Goal: Information Seeking & Learning: Compare options

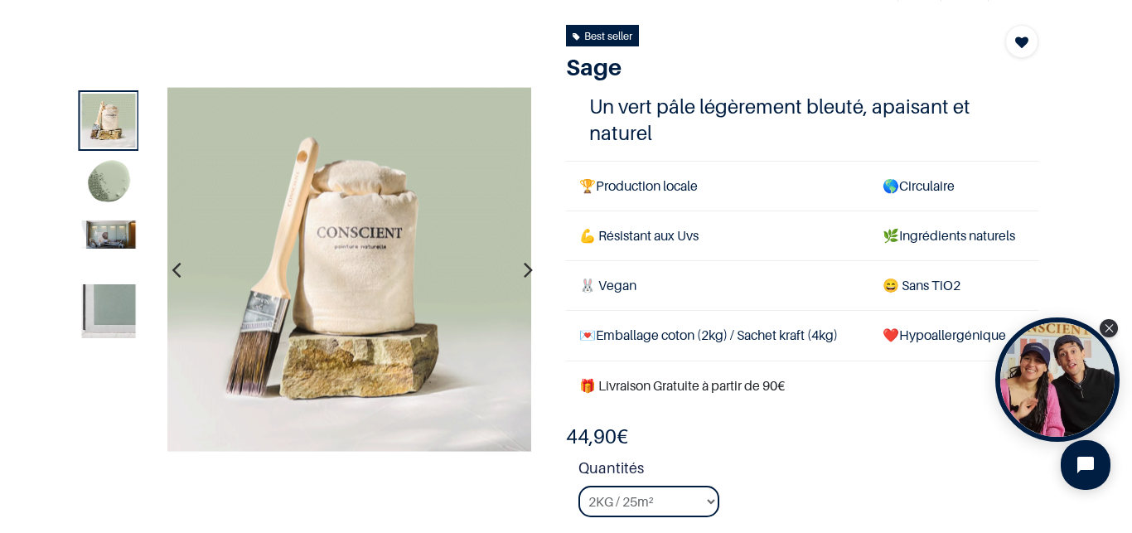
click at [524, 268] on icon "button" at bounding box center [528, 269] width 9 height 45
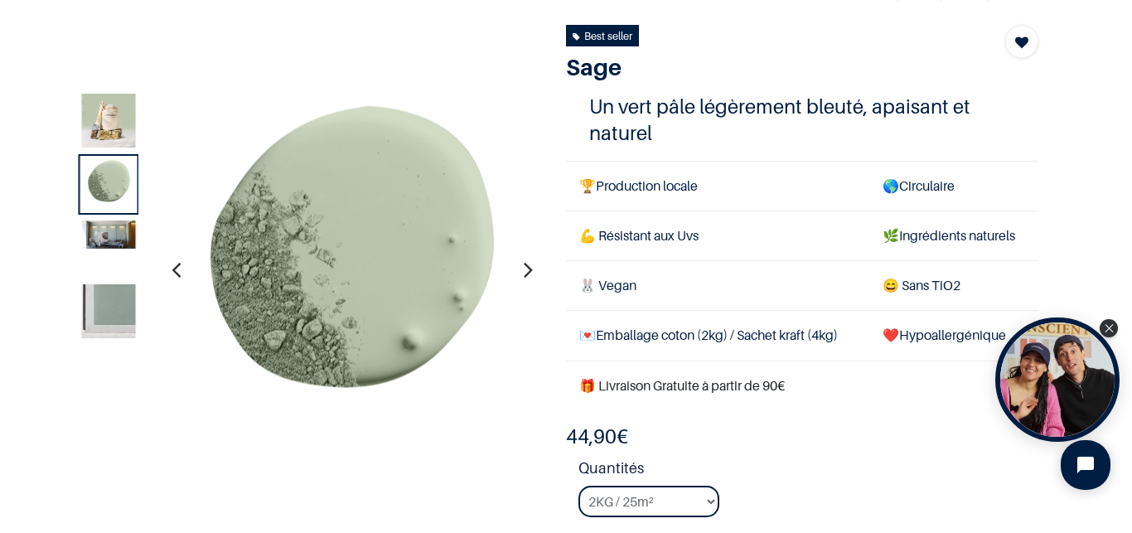
click at [524, 268] on icon "button" at bounding box center [528, 269] width 9 height 45
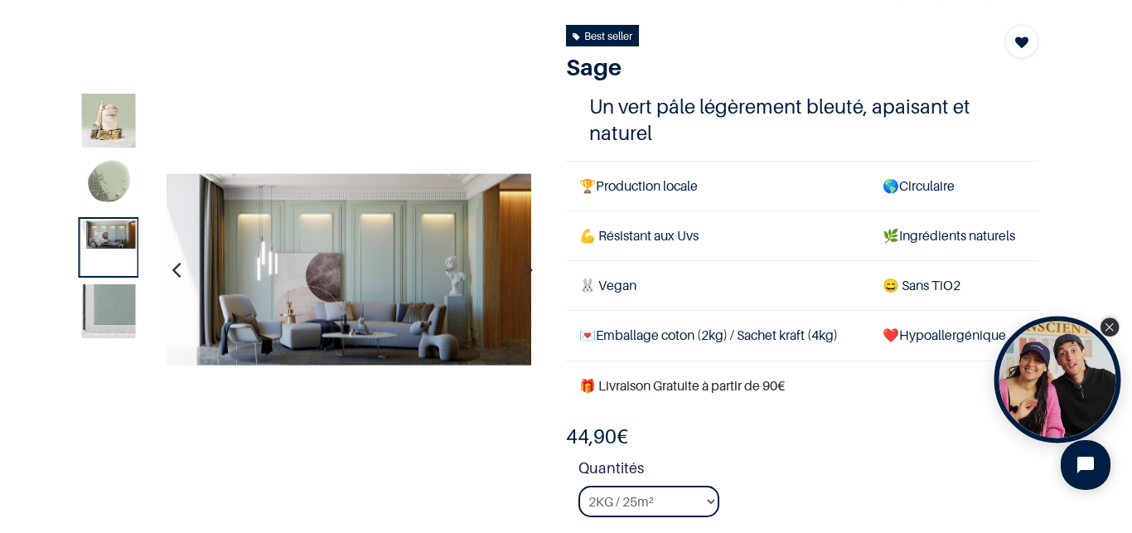
click at [1105, 327] on icon "Close Tolstoy widget" at bounding box center [1108, 327] width 9 height 8
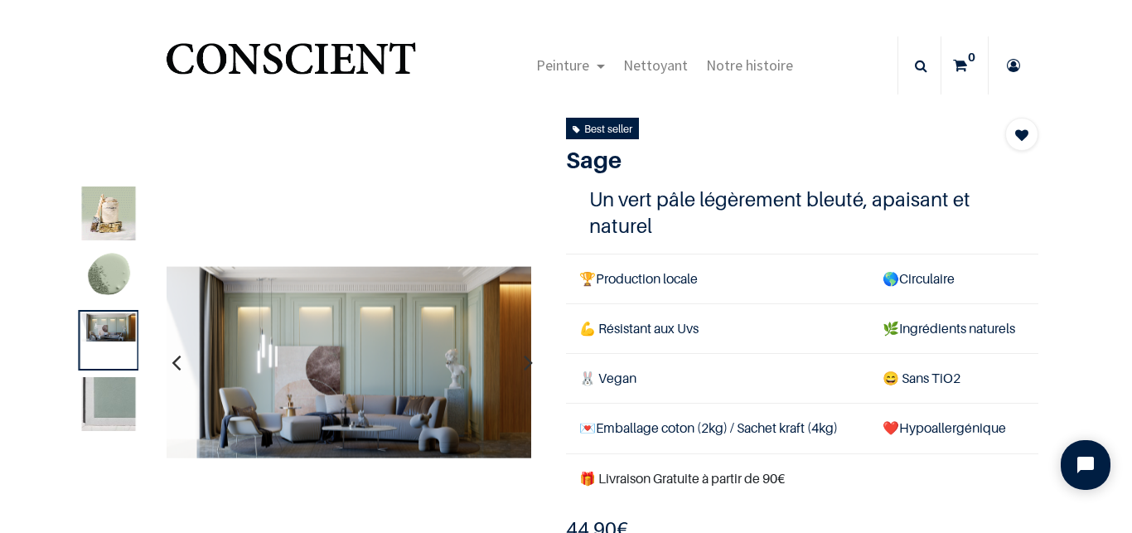
scroll to position [105, 0]
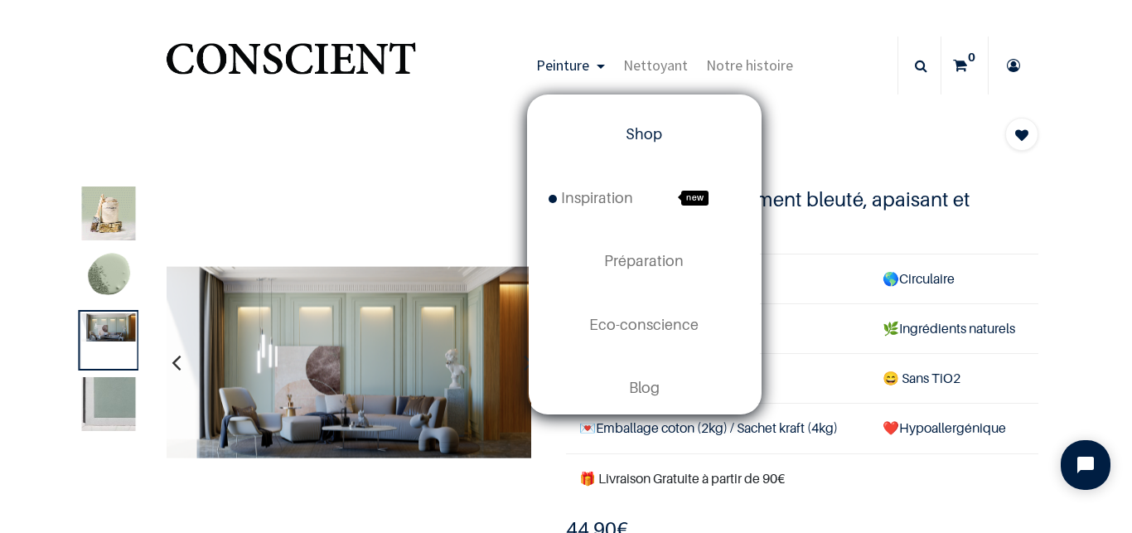
click at [631, 136] on span "Shop" at bounding box center [643, 133] width 36 height 17
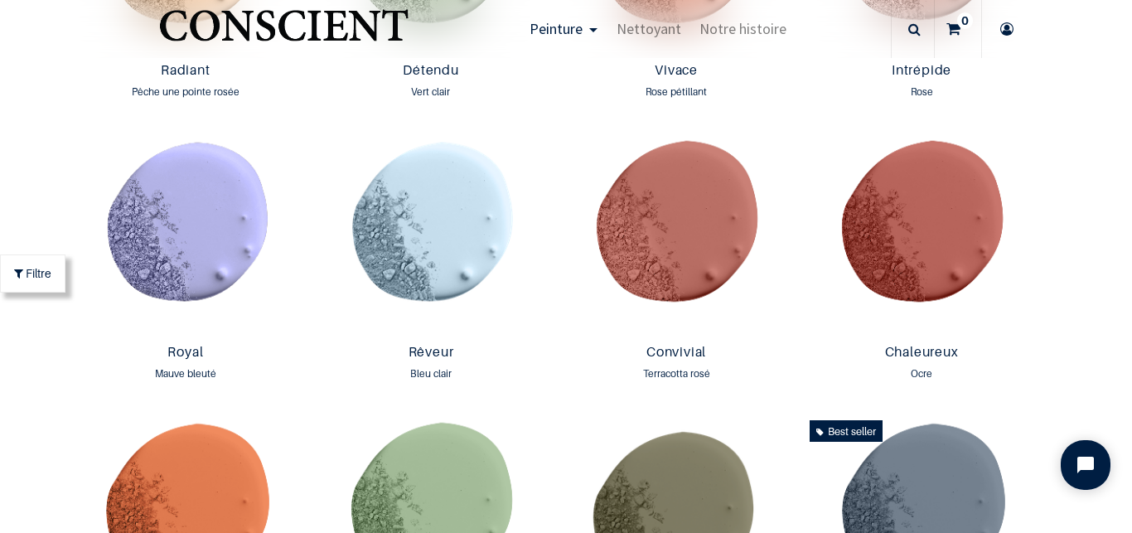
scroll to position [1903, 0]
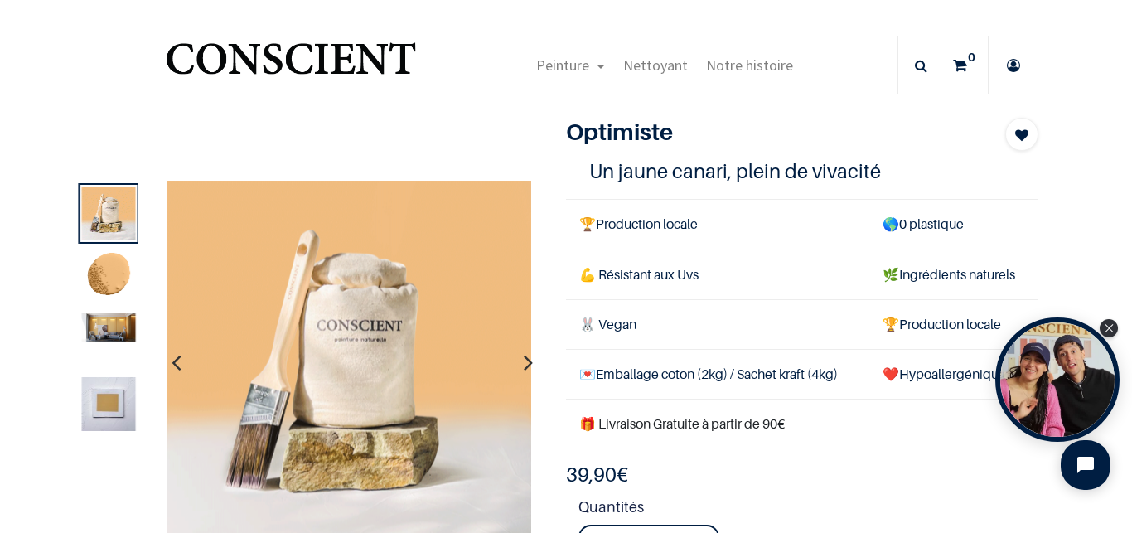
click at [109, 326] on img at bounding box center [109, 327] width 54 height 28
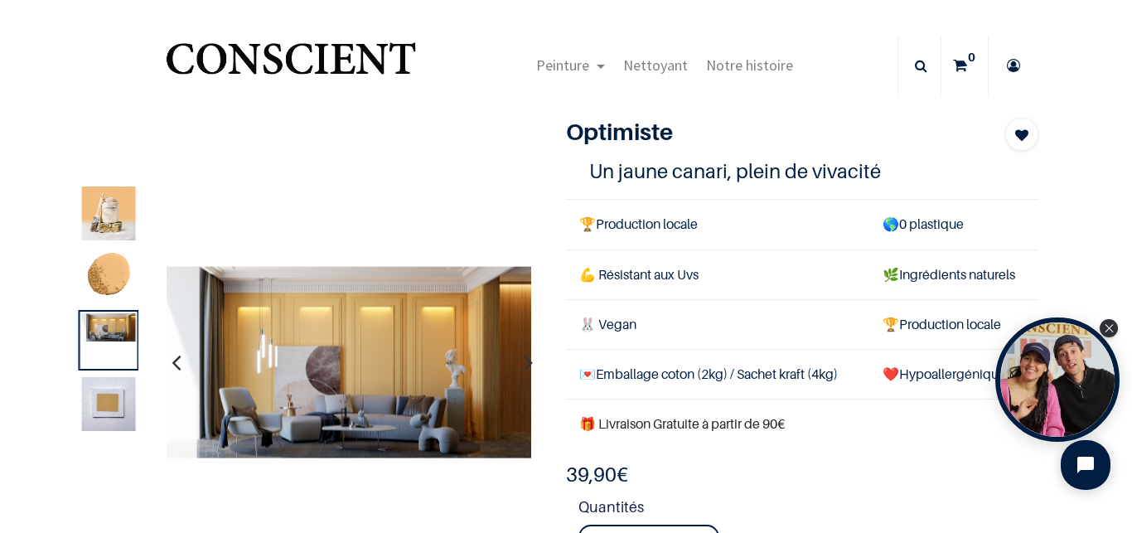
click at [112, 398] on img at bounding box center [109, 403] width 54 height 54
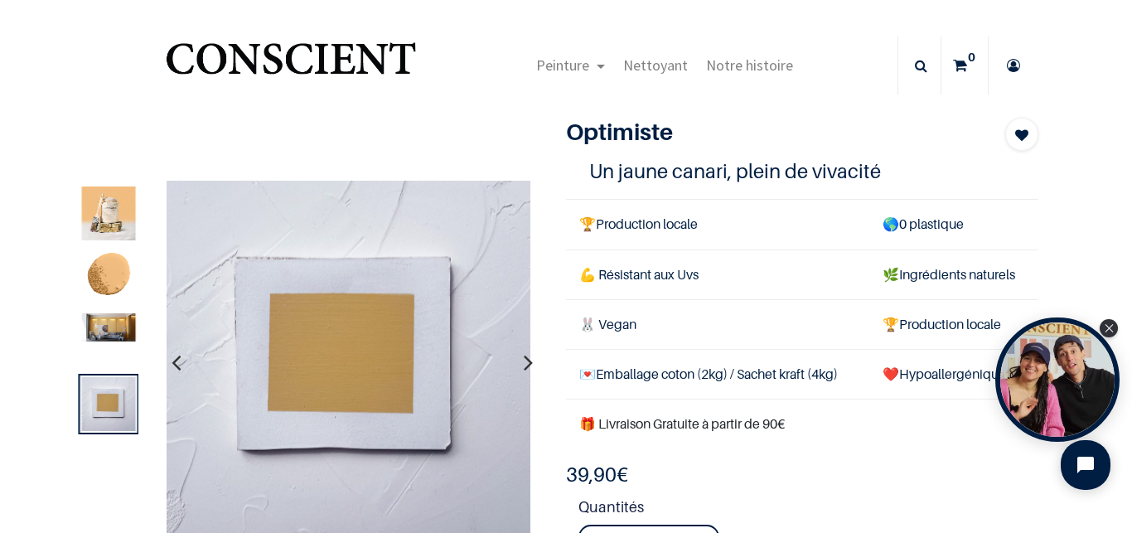
click at [111, 330] on img at bounding box center [109, 327] width 54 height 28
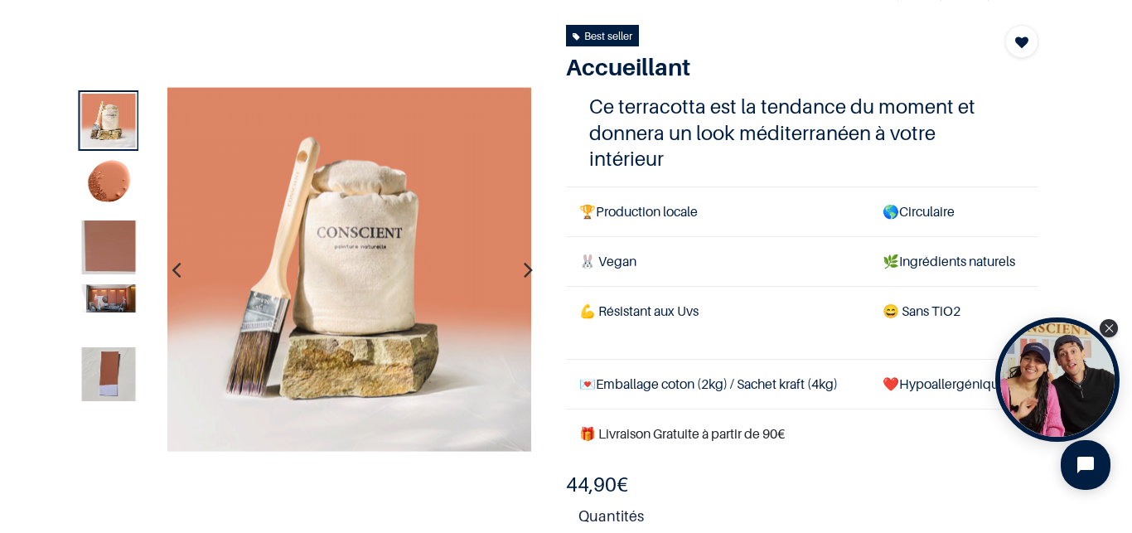
click at [105, 379] on img at bounding box center [109, 374] width 54 height 54
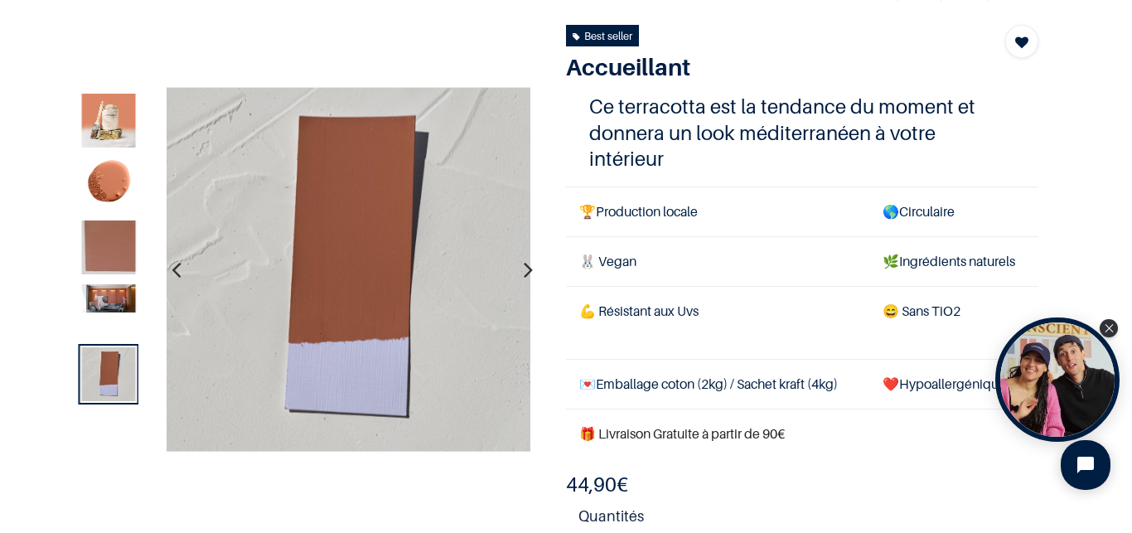
click at [105, 307] on img at bounding box center [109, 297] width 54 height 28
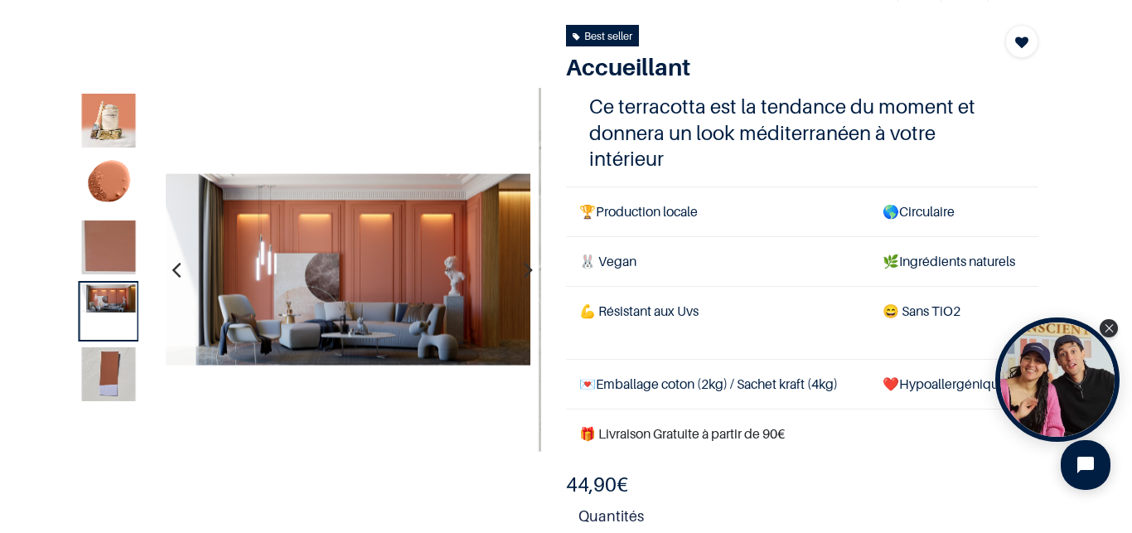
click at [124, 371] on img at bounding box center [109, 374] width 54 height 54
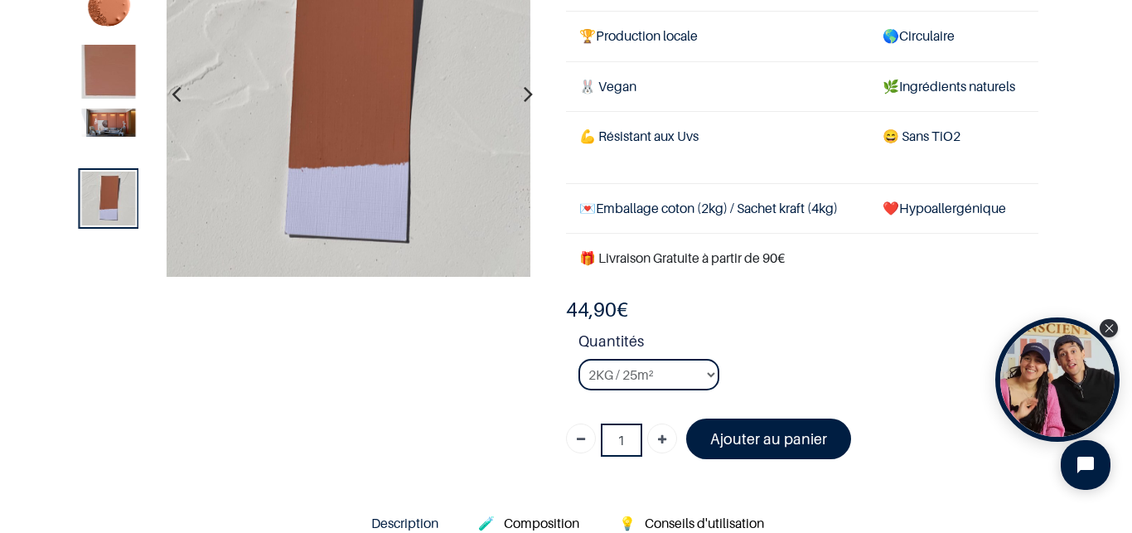
scroll to position [123, 0]
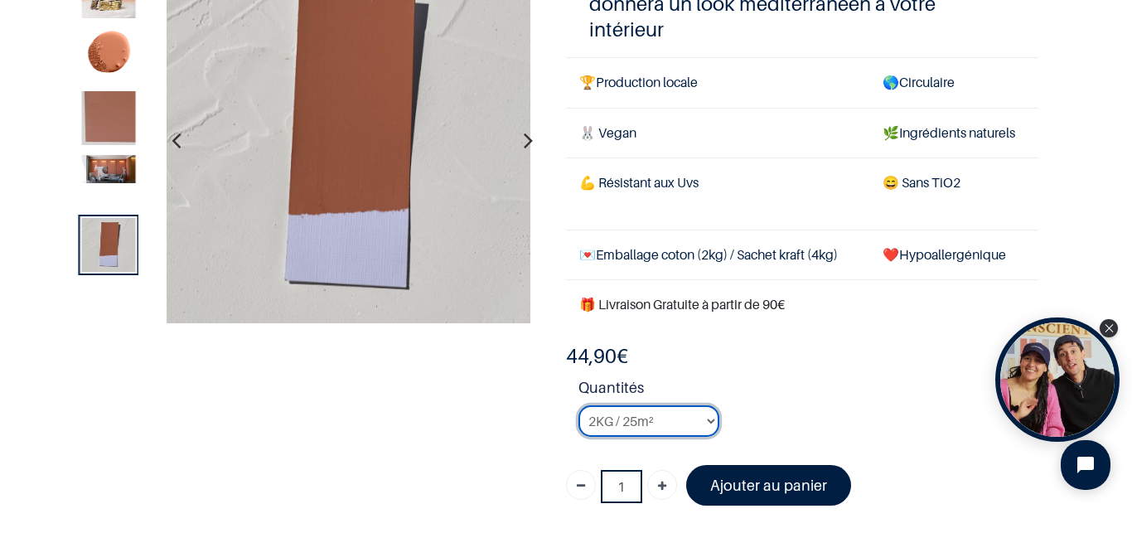
select select "94"
click option "4KG / 50m²" at bounding box center [0, 0] width 0 height 0
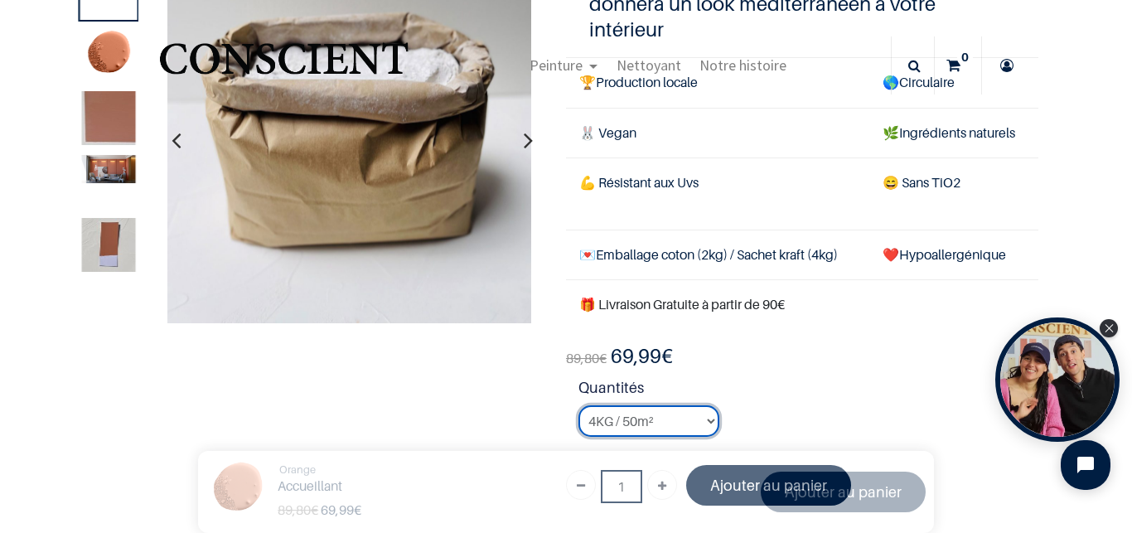
scroll to position [216, 0]
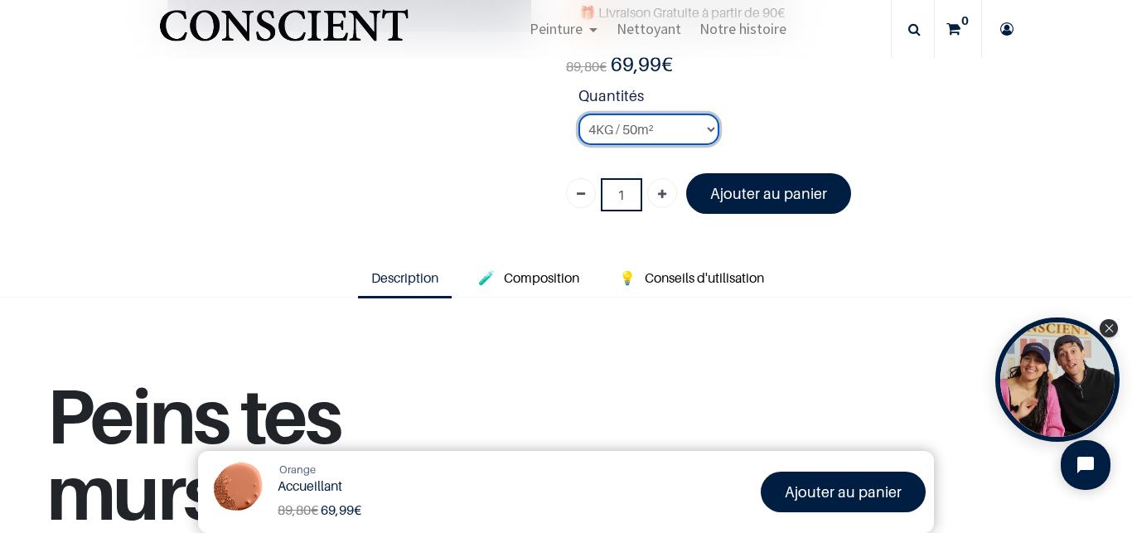
scroll to position [464, 0]
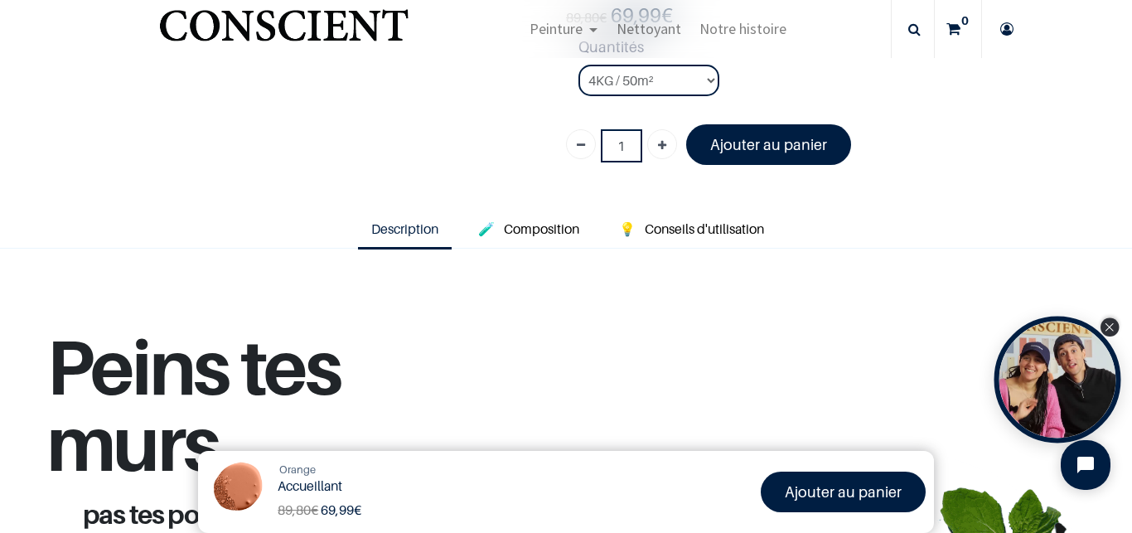
click at [1105, 329] on icon "Close Tolstoy widget" at bounding box center [1108, 327] width 9 height 8
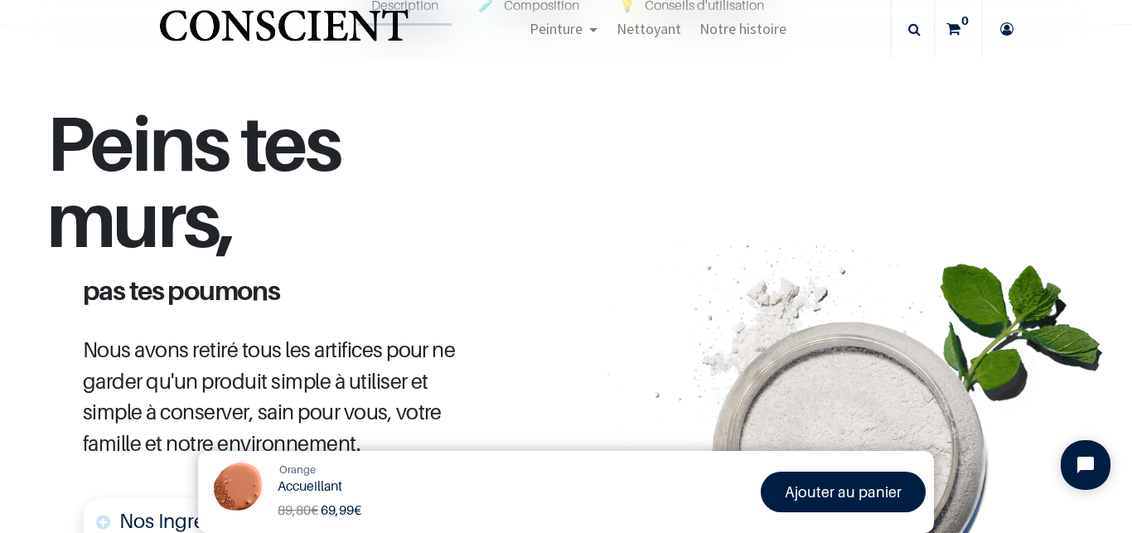
scroll to position [896, 0]
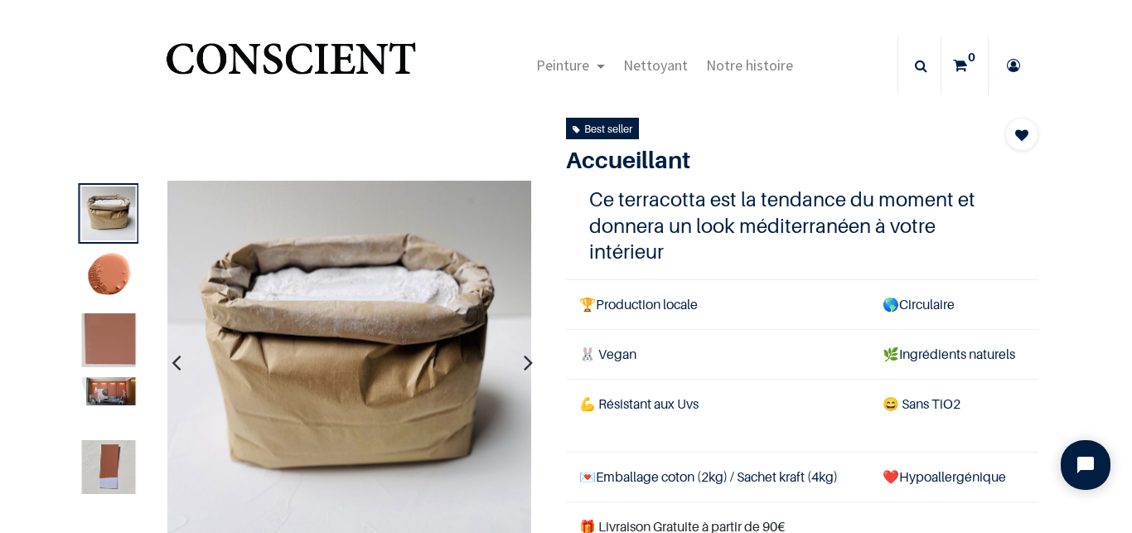
click at [104, 332] on img at bounding box center [109, 340] width 54 height 54
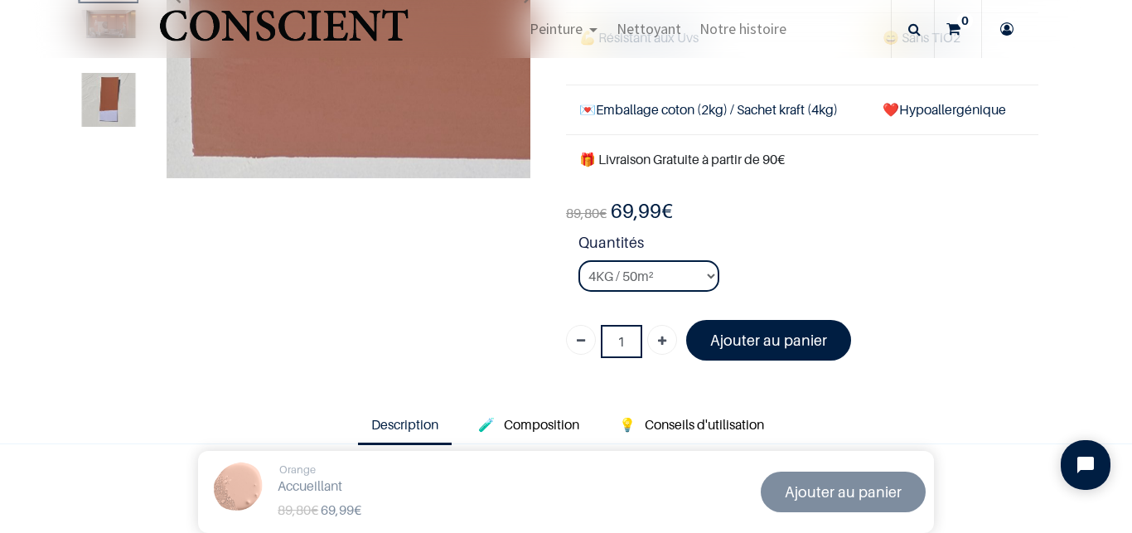
scroll to position [263, 0]
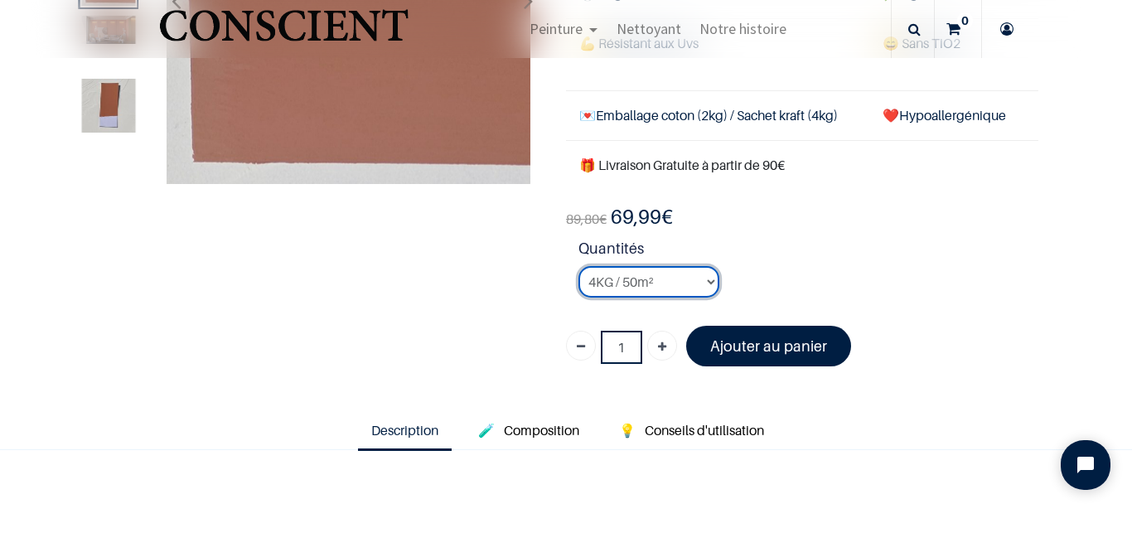
click at [644, 278] on select "2KG / 25m² 4KG / 50m² 8KG / 100m² Testeur" at bounding box center [648, 281] width 141 height 31
click at [742, 251] on strong "Quantités" at bounding box center [808, 251] width 460 height 29
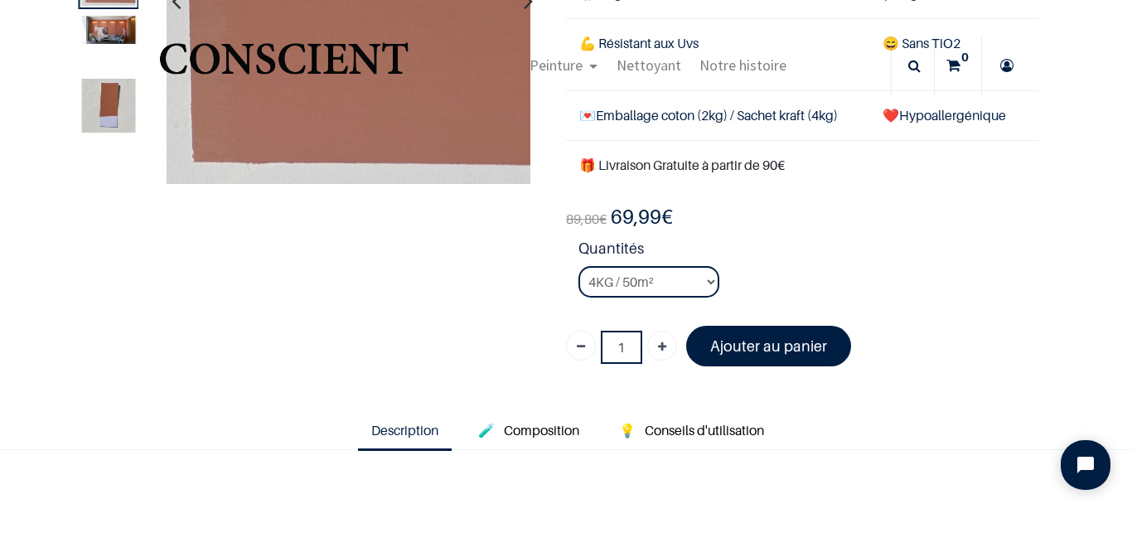
scroll to position [46, 0]
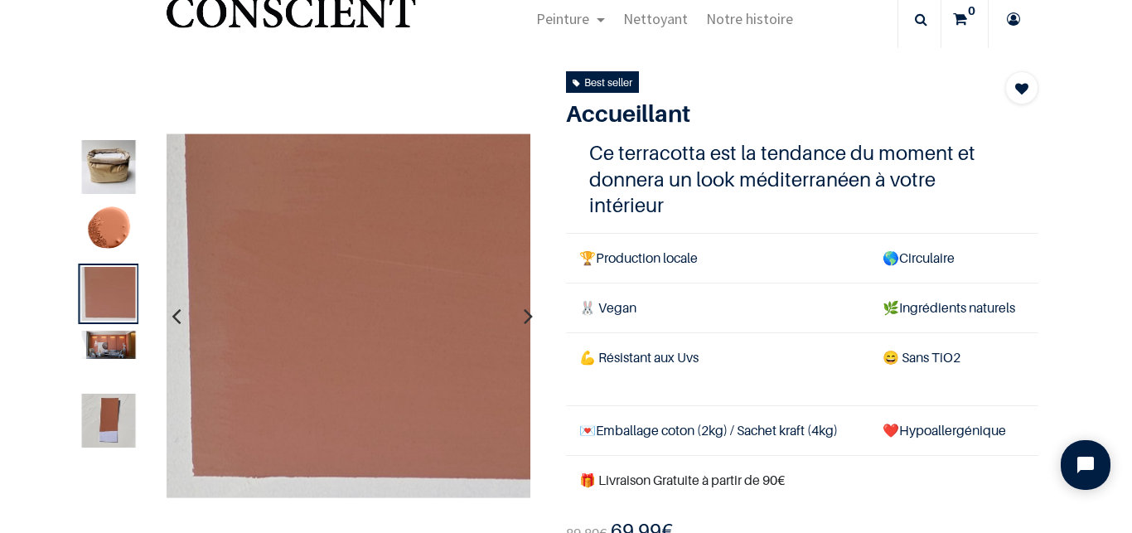
click at [109, 430] on img at bounding box center [109, 420] width 54 height 54
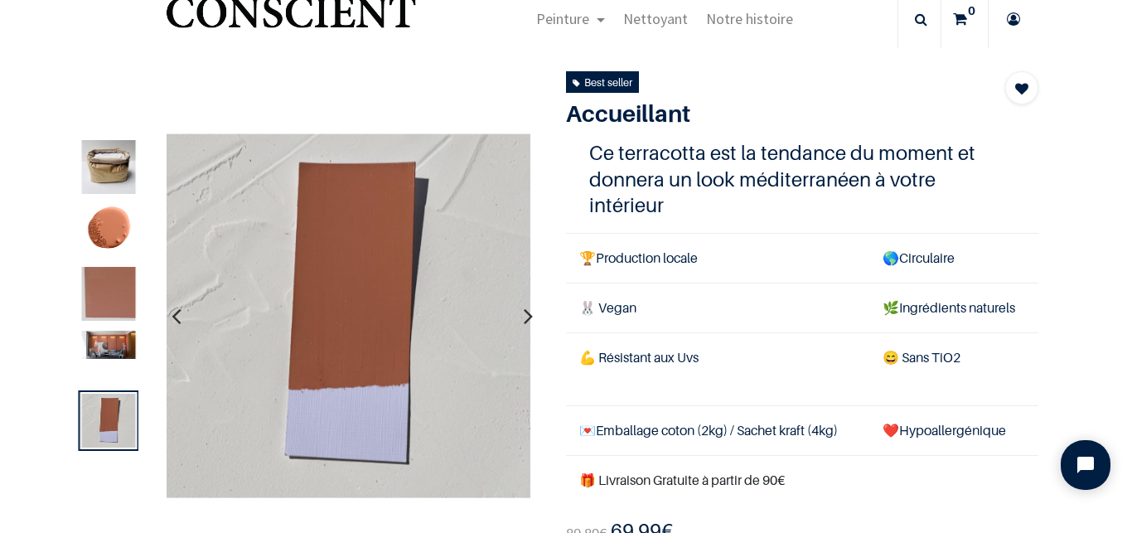
click at [104, 348] on img at bounding box center [109, 344] width 54 height 28
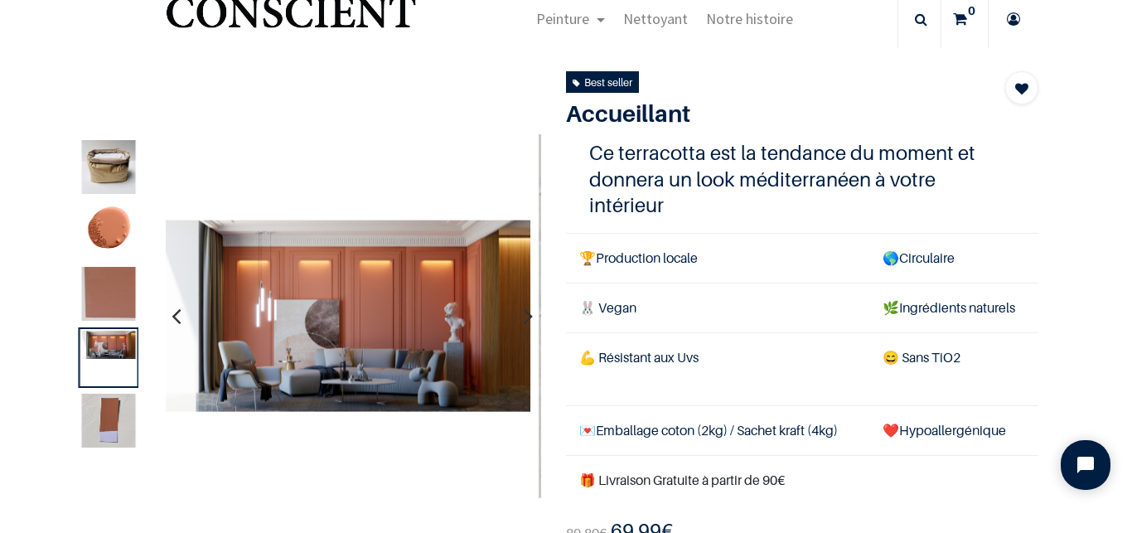
click at [116, 408] on img at bounding box center [109, 420] width 54 height 54
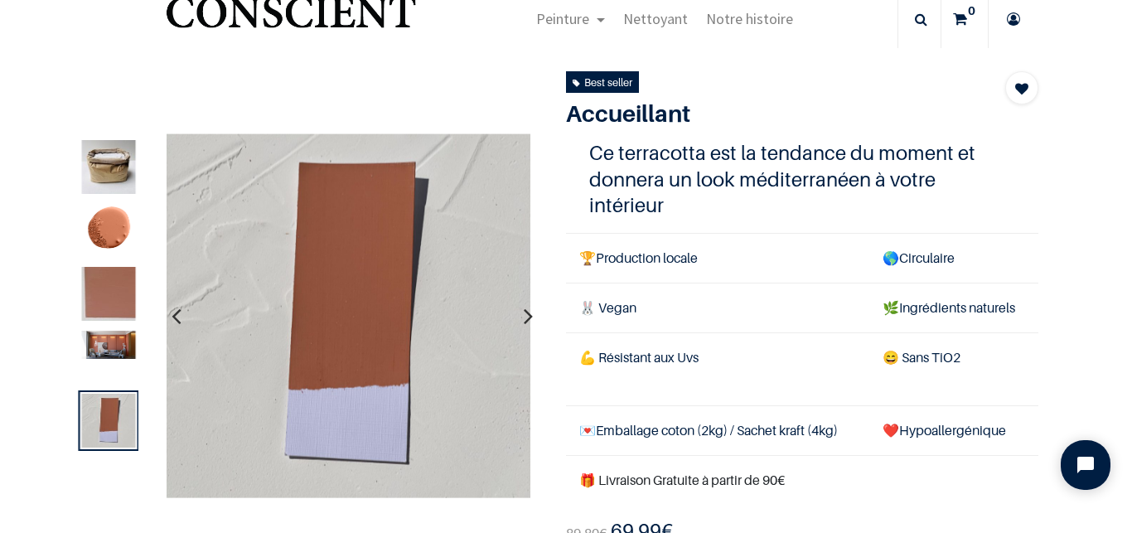
scroll to position [0, 0]
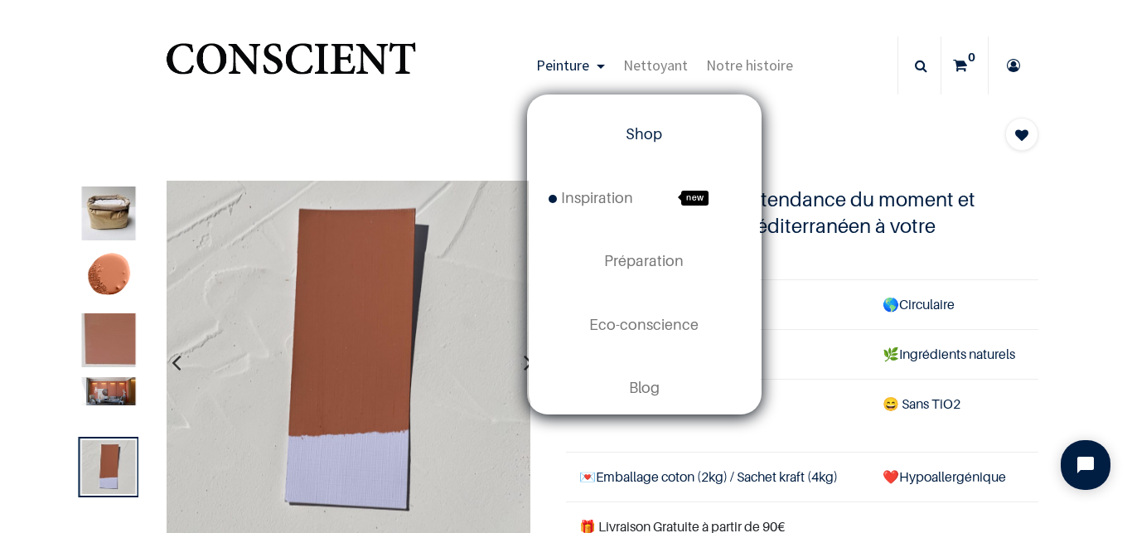
click at [602, 136] on link "Shop" at bounding box center [643, 134] width 231 height 63
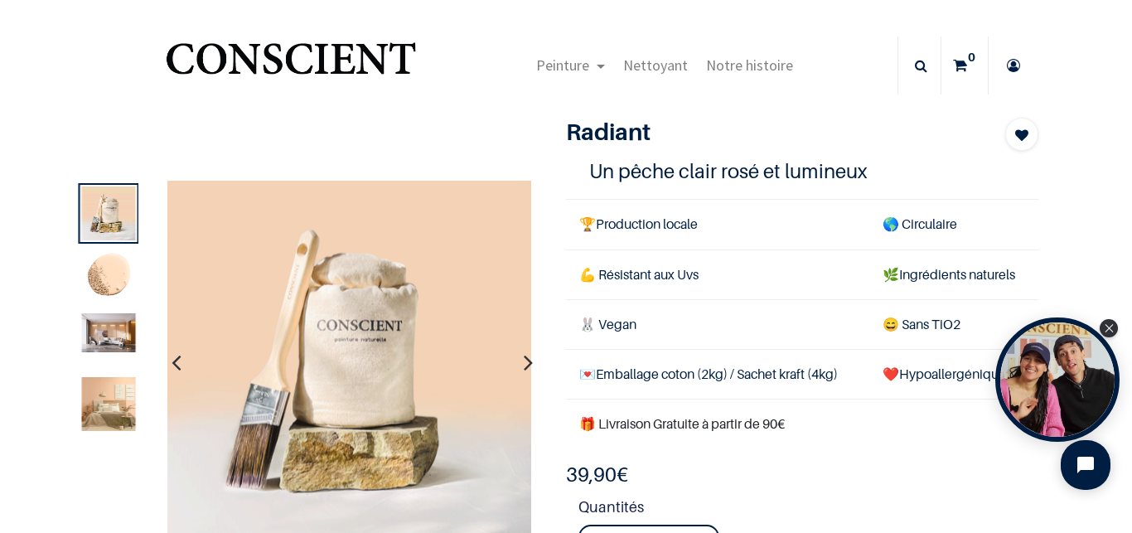
click at [116, 351] on img at bounding box center [109, 332] width 54 height 39
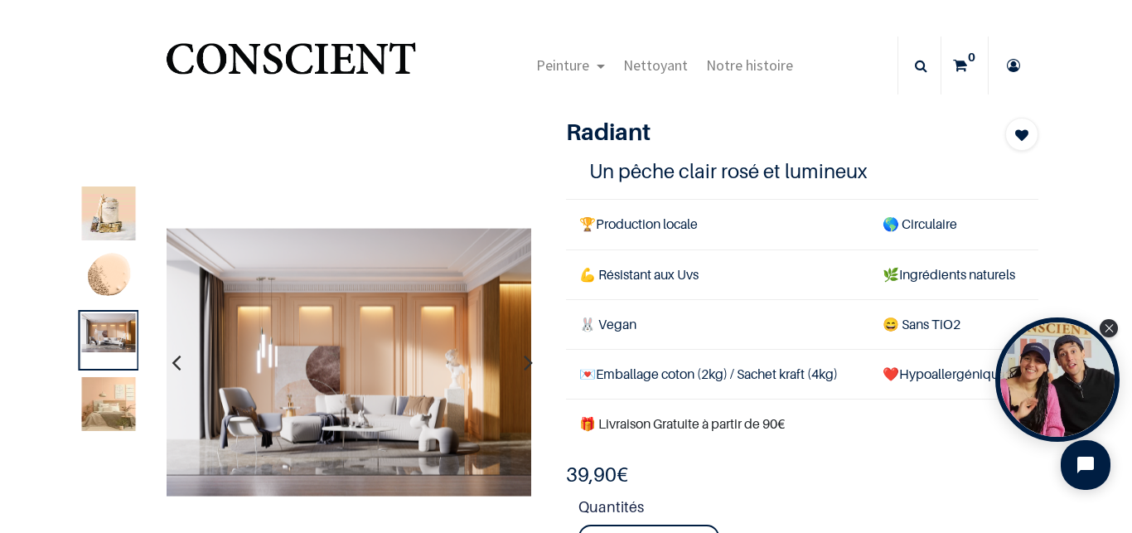
click at [118, 405] on img at bounding box center [109, 403] width 54 height 54
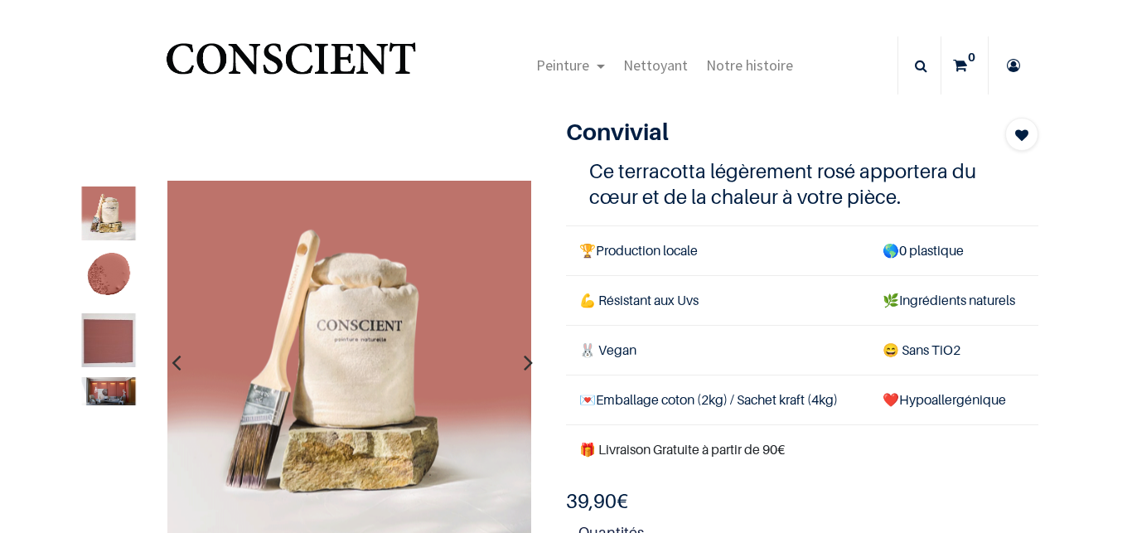
scroll to position [123, 0]
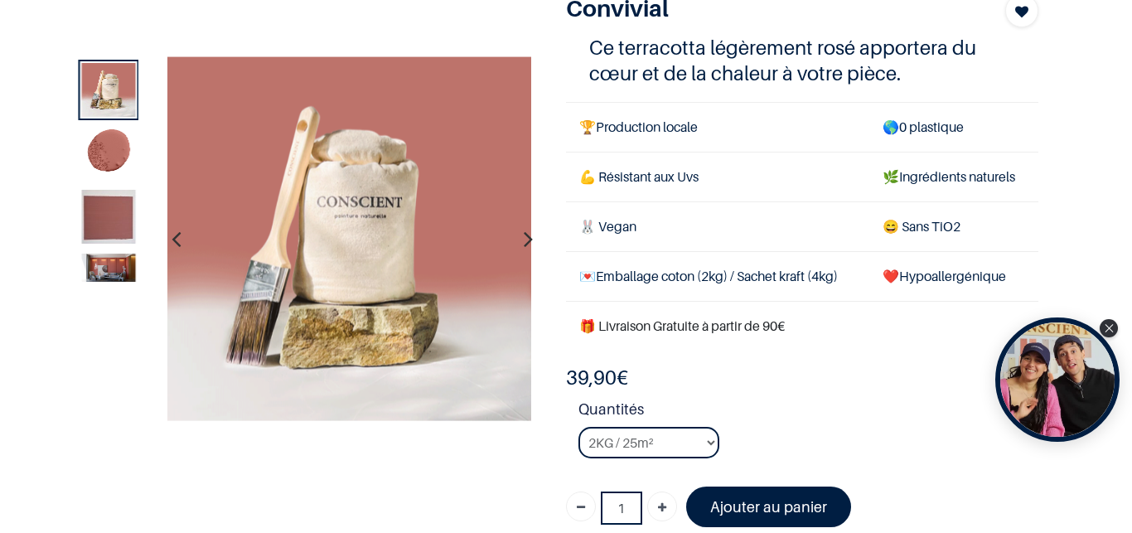
scroll to position [93, 0]
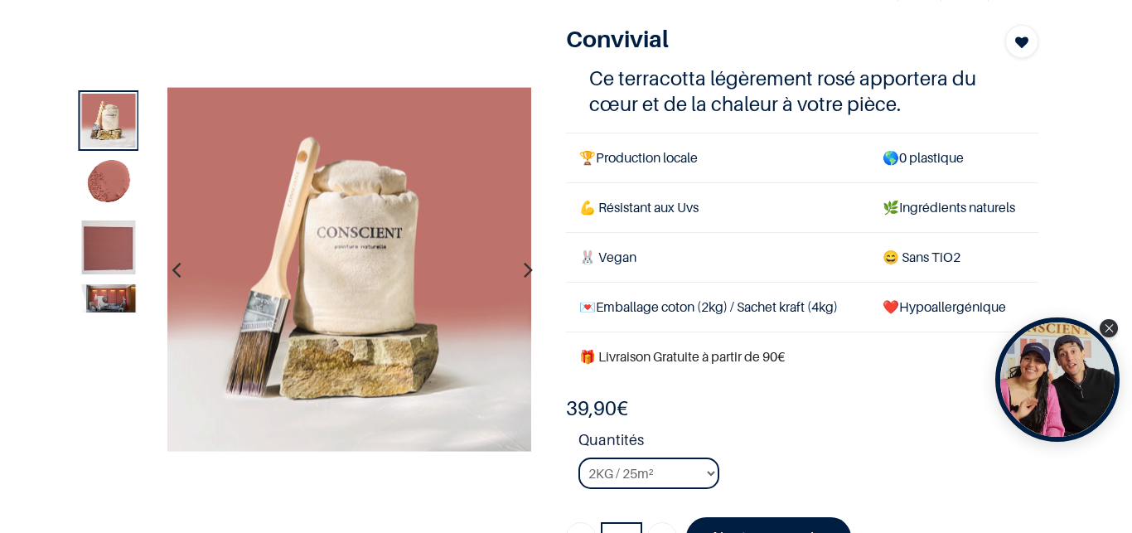
click at [115, 291] on img at bounding box center [109, 297] width 54 height 28
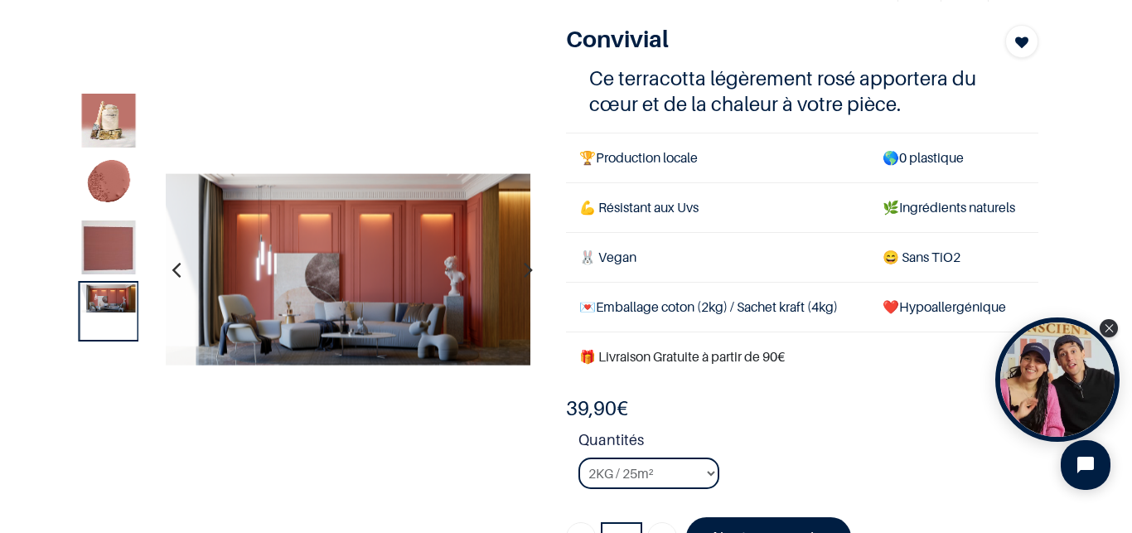
scroll to position [0, 0]
click at [110, 245] on img at bounding box center [109, 247] width 54 height 54
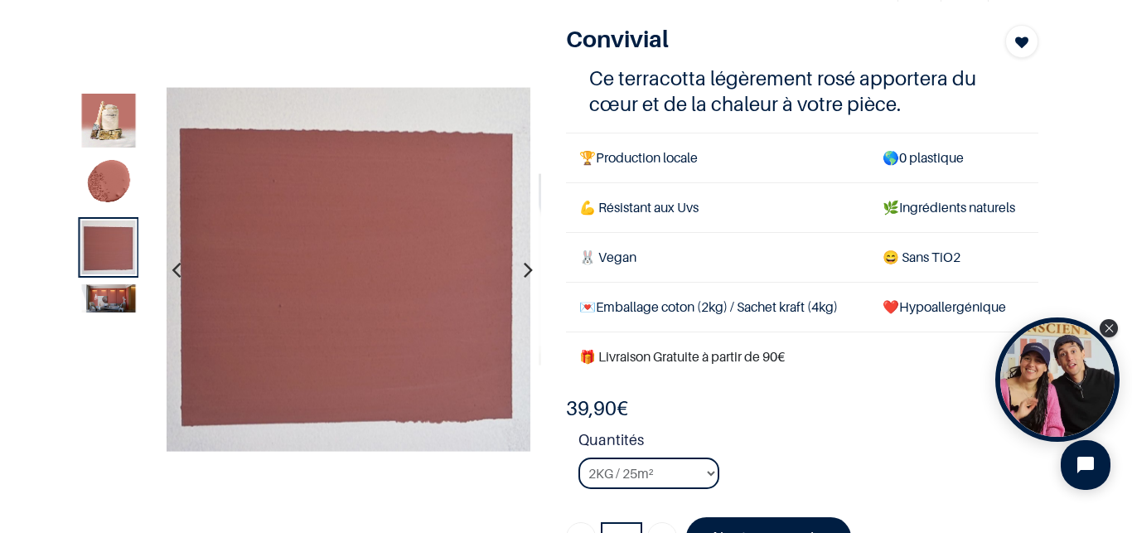
click at [115, 294] on img at bounding box center [109, 297] width 54 height 28
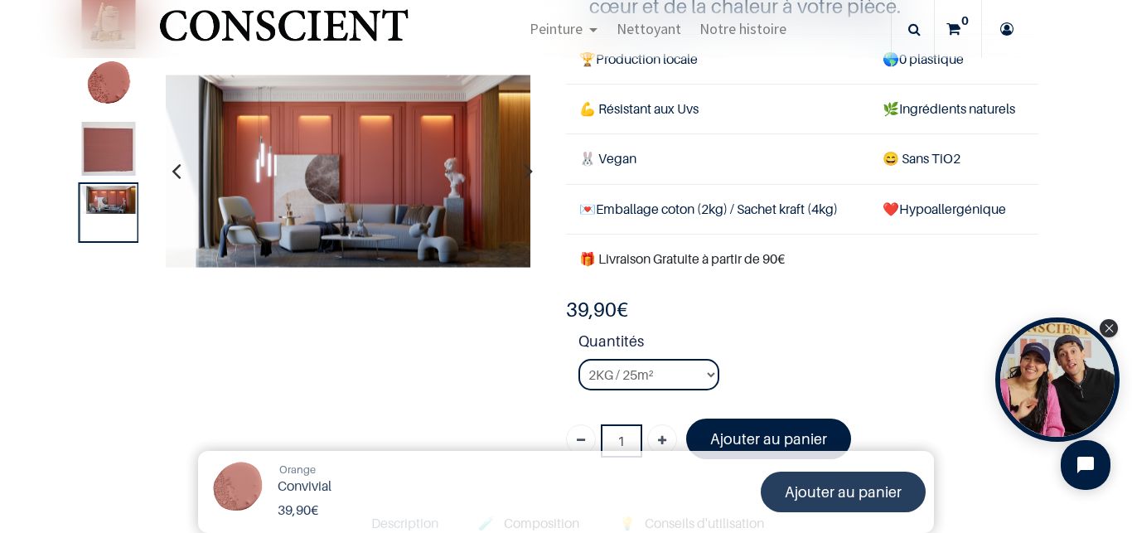
scroll to position [309, 0]
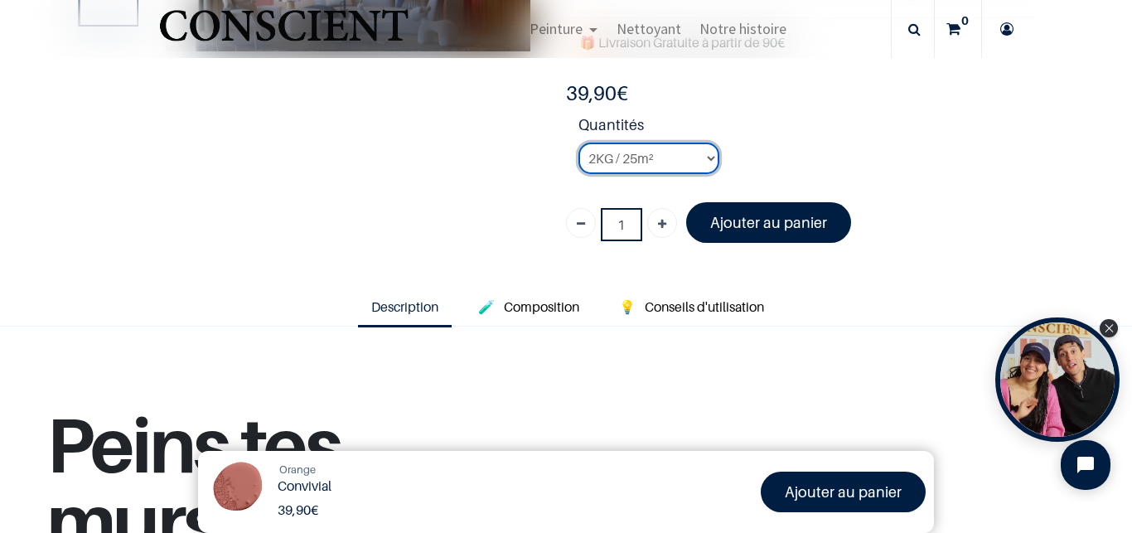
click at [631, 166] on select "2KG / 25m² 4KG / 50m² 8KG / 100m² Testeur" at bounding box center [648, 157] width 141 height 31
select select "90"
click option "4KG / 50m²" at bounding box center [0, 0] width 0 height 0
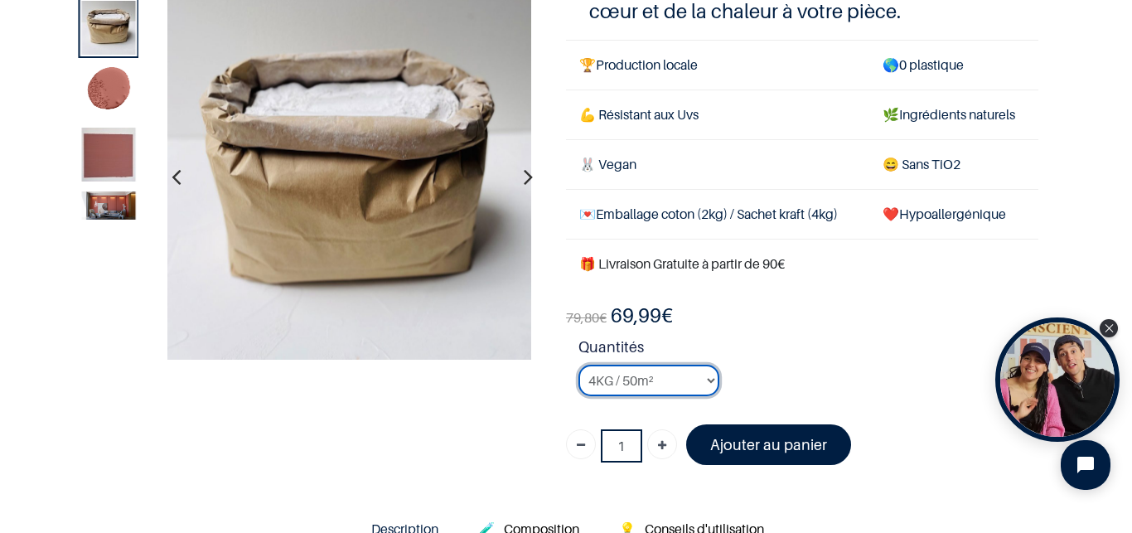
scroll to position [77, 0]
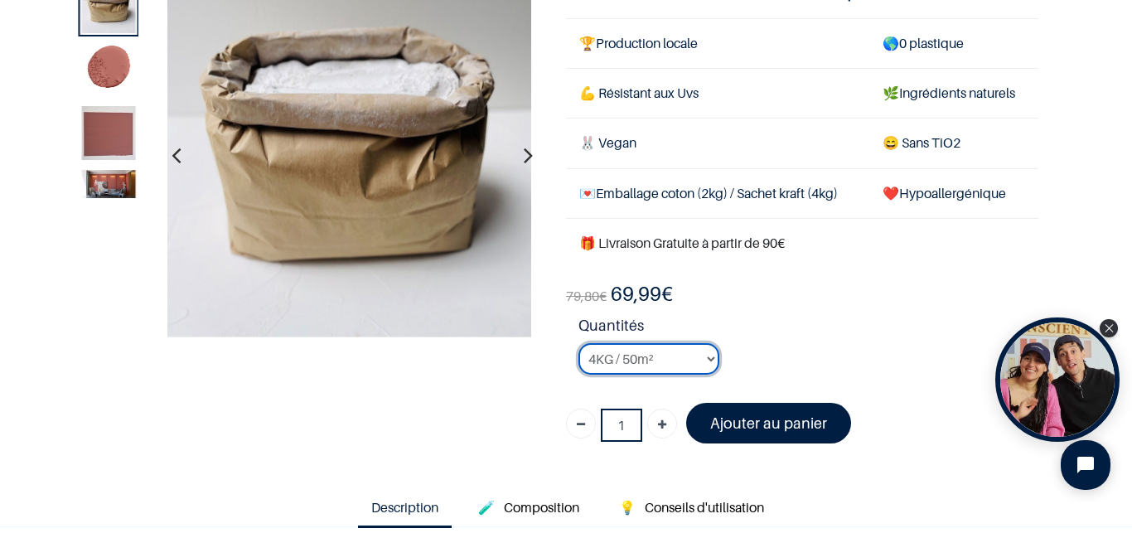
scroll to position [123, 0]
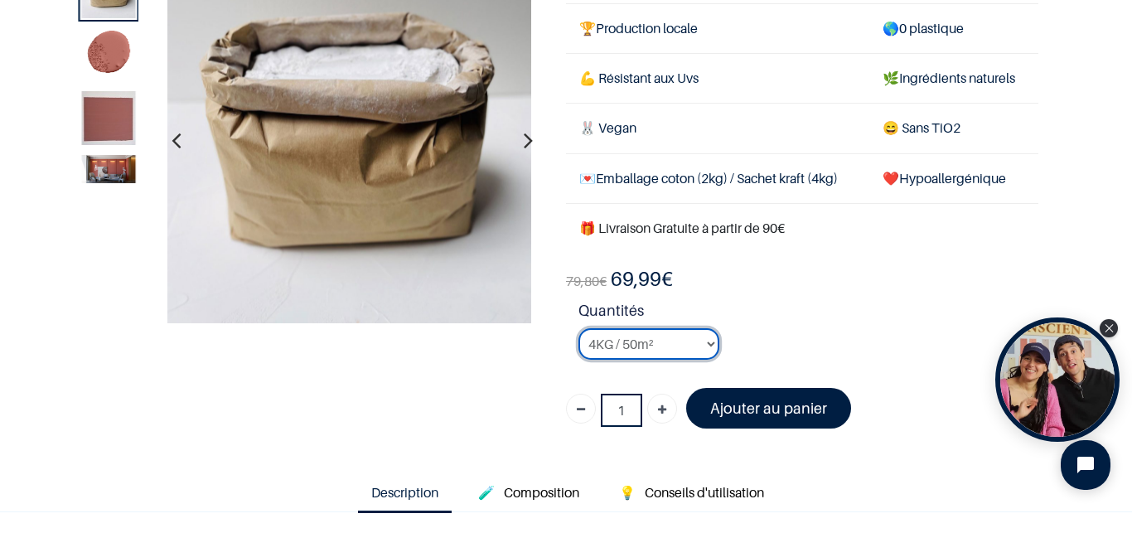
scroll to position [139, 0]
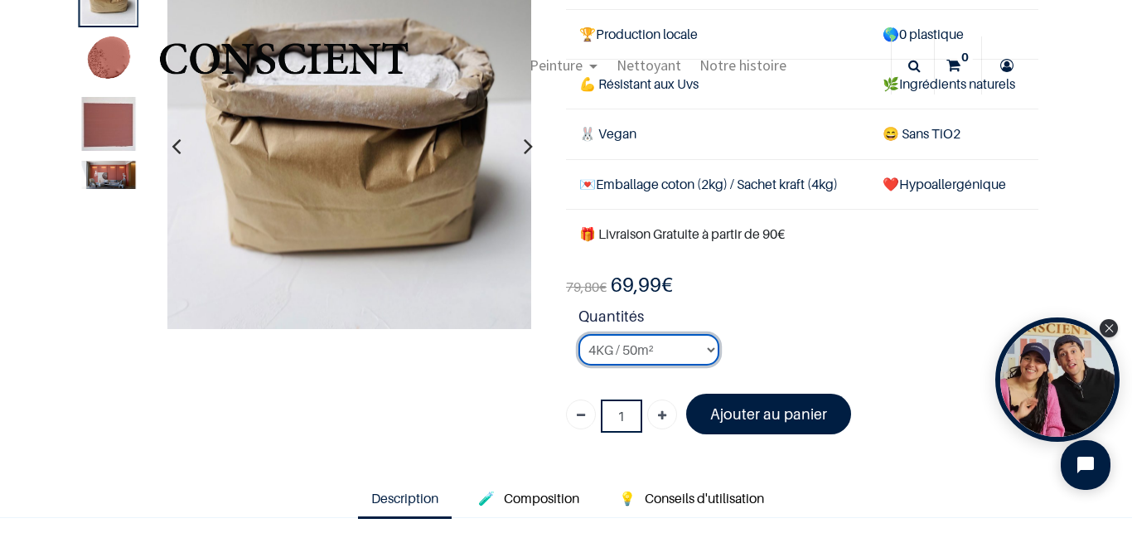
scroll to position [109, 0]
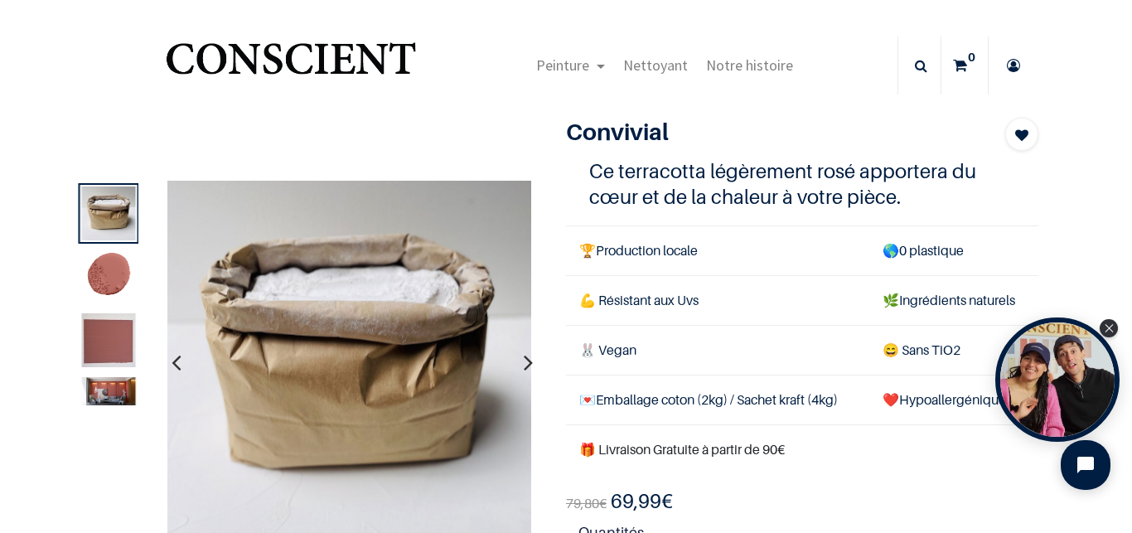
click at [111, 324] on img at bounding box center [109, 340] width 54 height 54
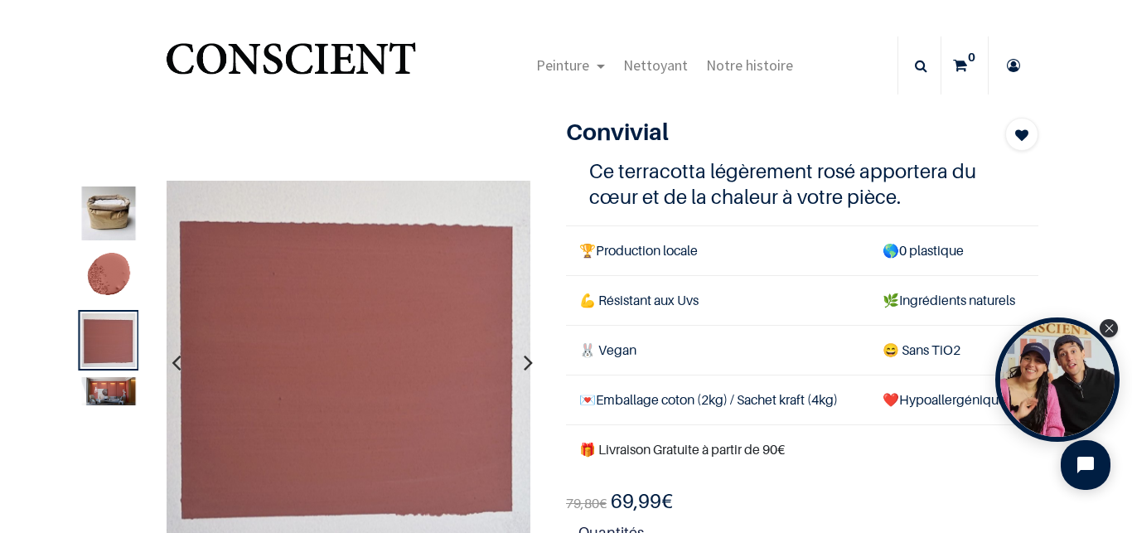
click at [113, 381] on img at bounding box center [109, 390] width 54 height 28
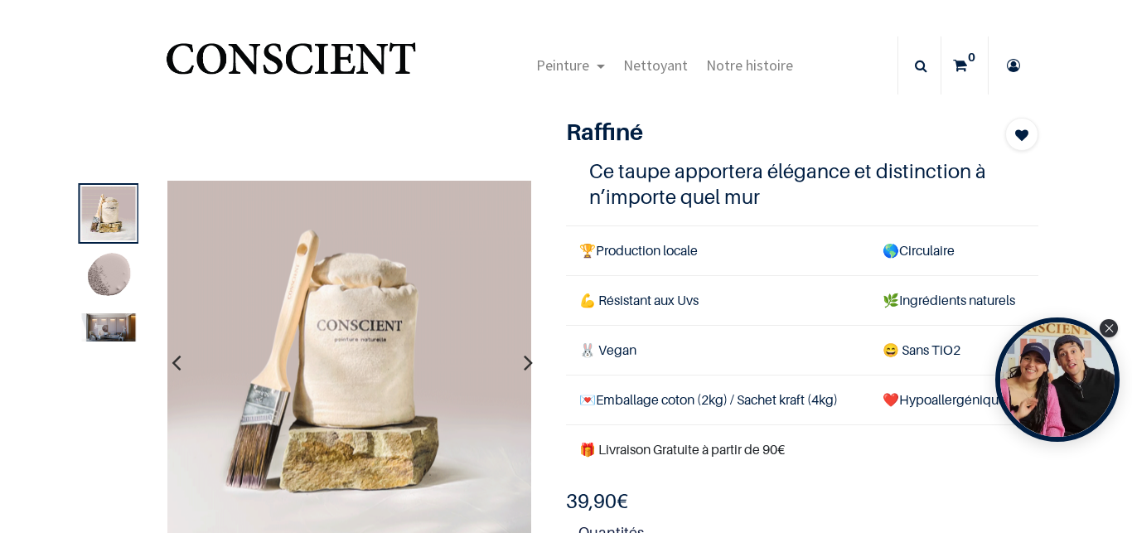
click at [109, 327] on img at bounding box center [109, 327] width 54 height 28
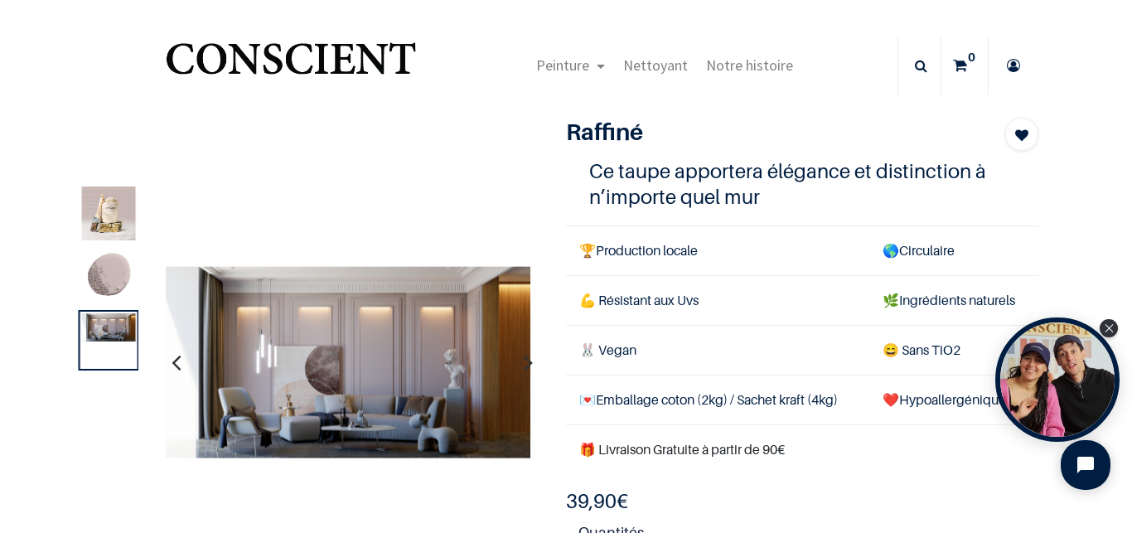
click at [115, 284] on img at bounding box center [109, 276] width 54 height 54
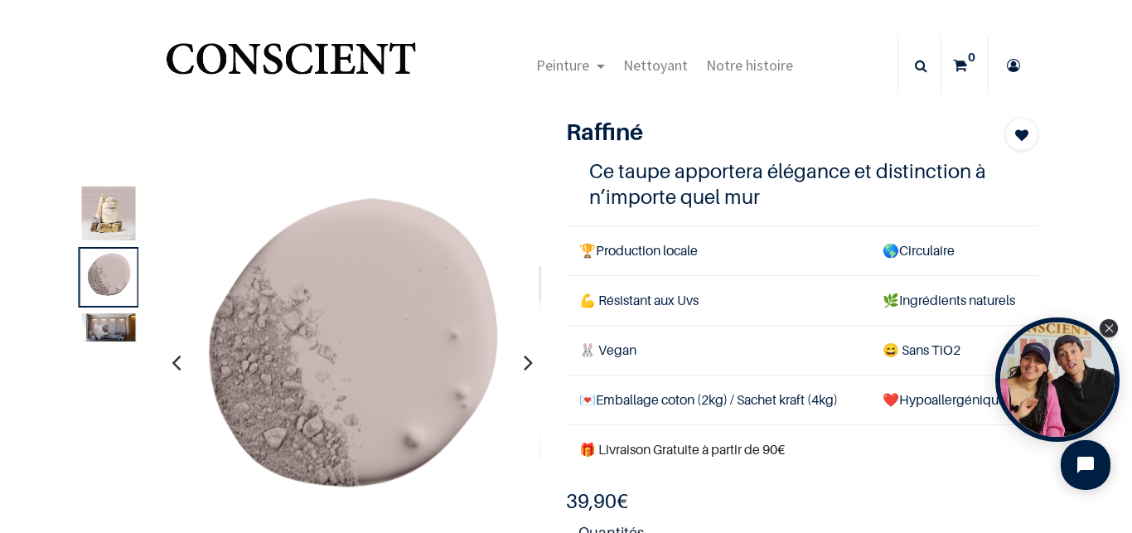
click at [114, 321] on img at bounding box center [109, 327] width 54 height 28
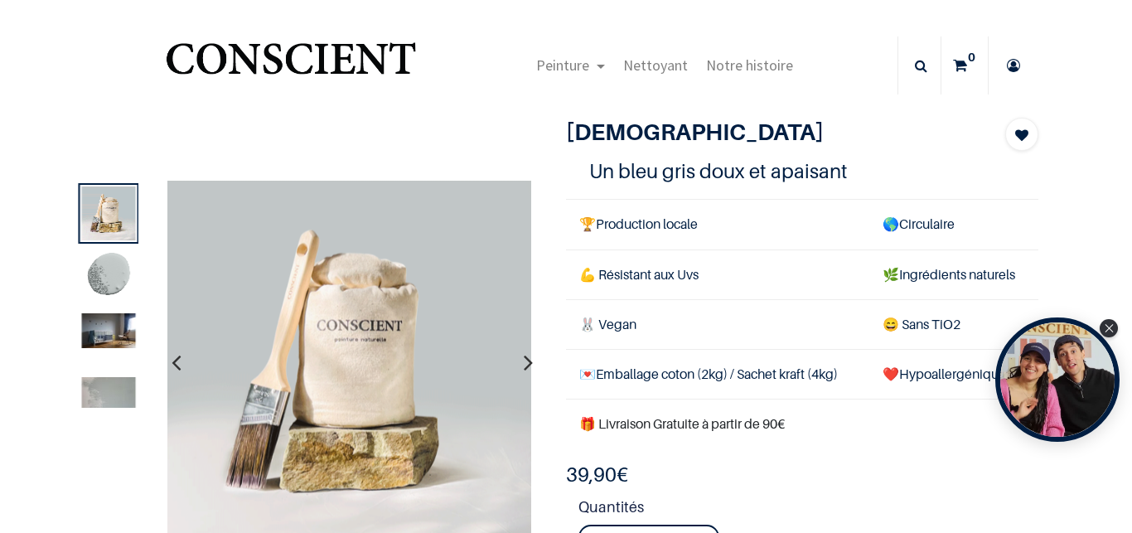
click at [110, 381] on img at bounding box center [109, 391] width 54 height 31
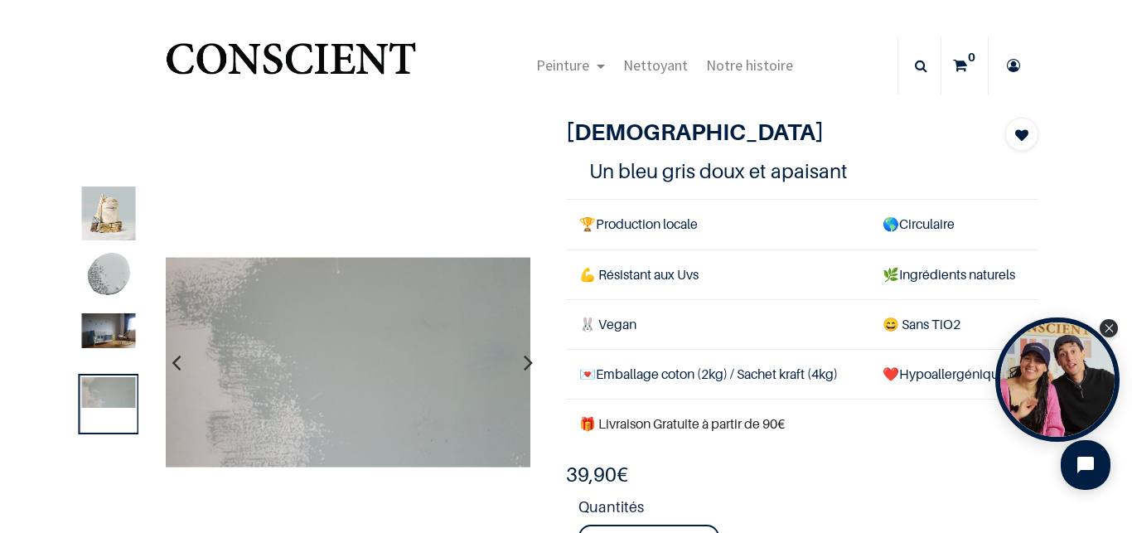
click at [111, 337] on img at bounding box center [109, 330] width 54 height 35
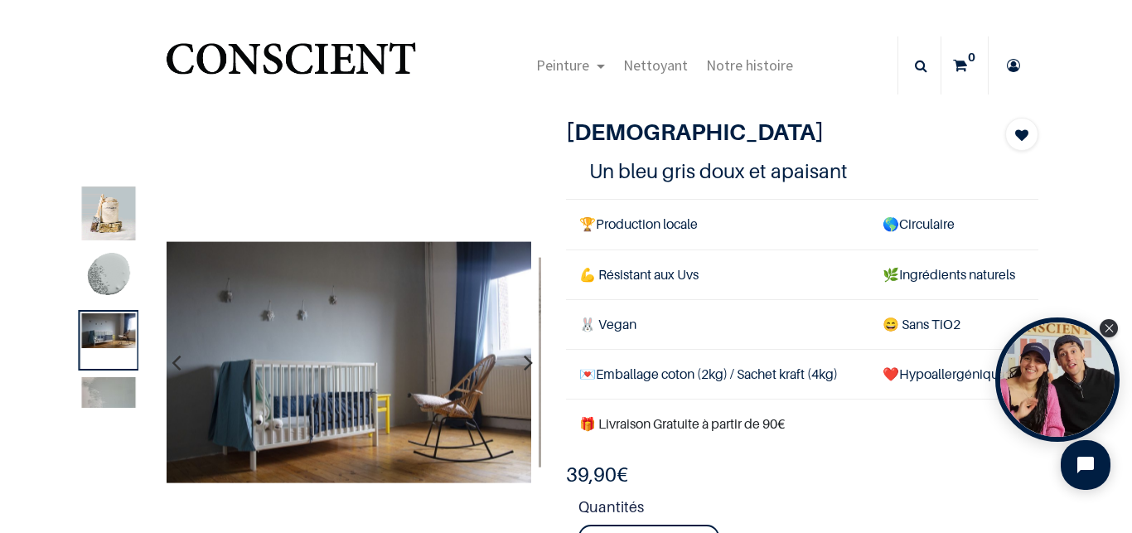
click at [106, 271] on img at bounding box center [109, 276] width 54 height 54
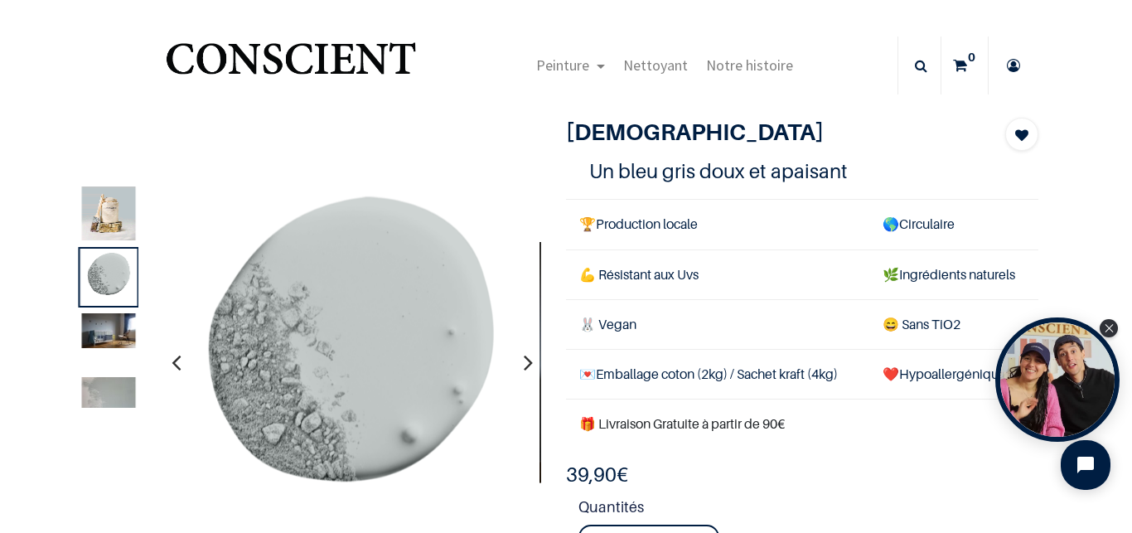
click at [116, 216] on img at bounding box center [109, 213] width 54 height 54
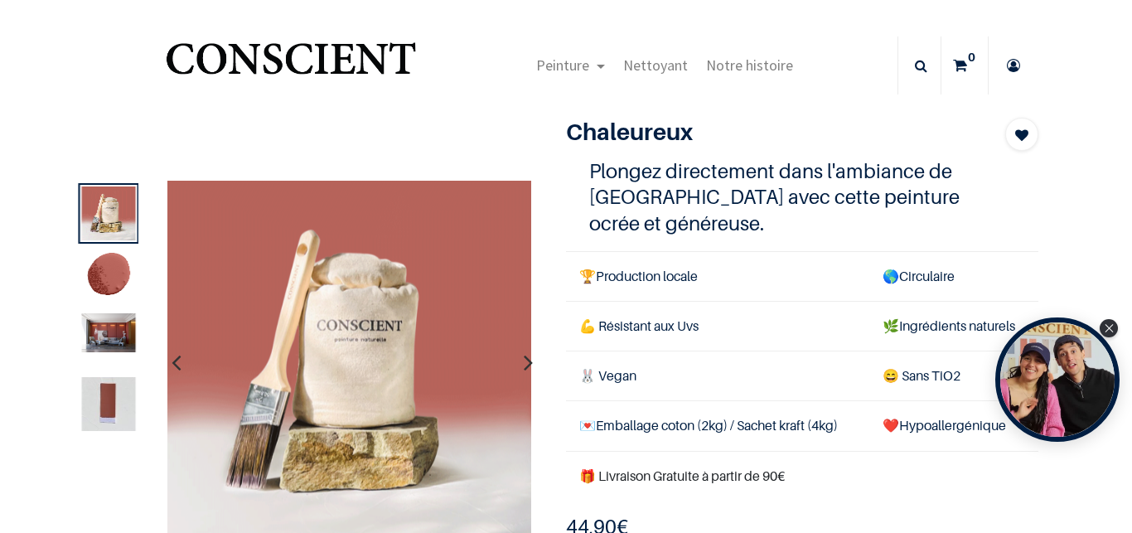
click at [123, 343] on img at bounding box center [109, 332] width 54 height 39
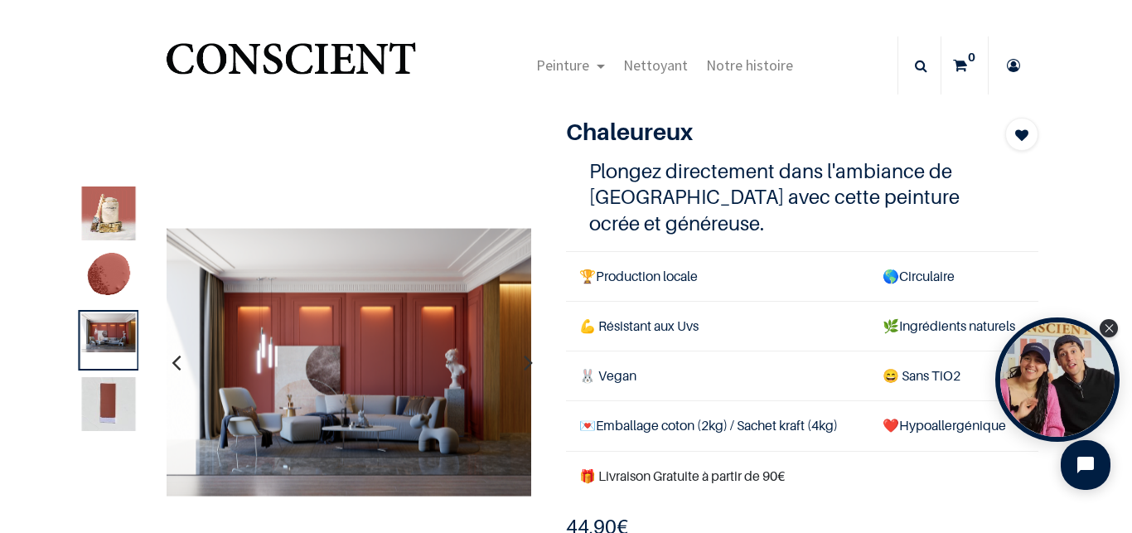
click at [109, 411] on img at bounding box center [109, 403] width 54 height 54
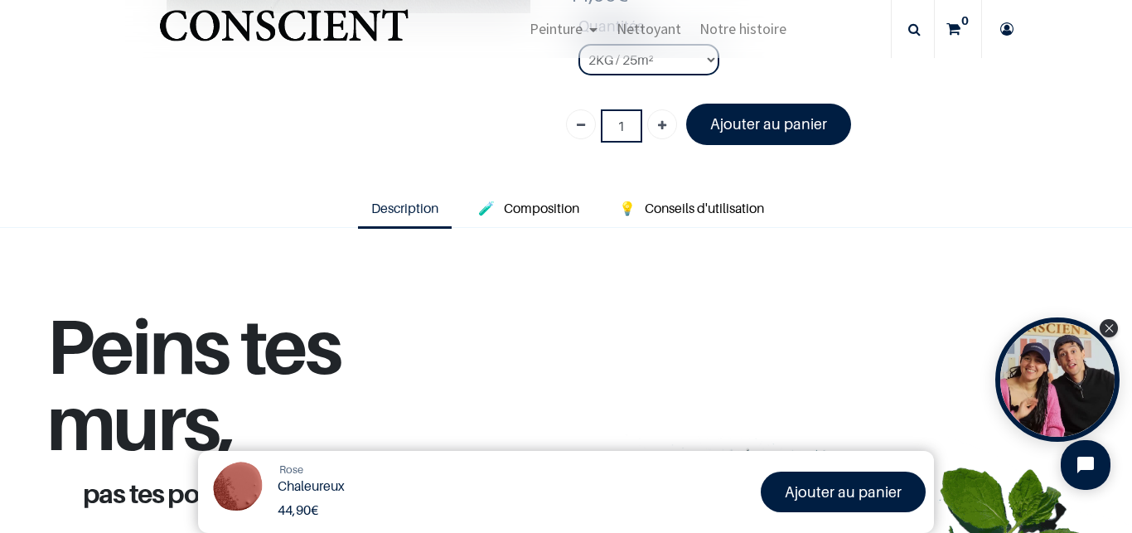
scroll to position [651, 0]
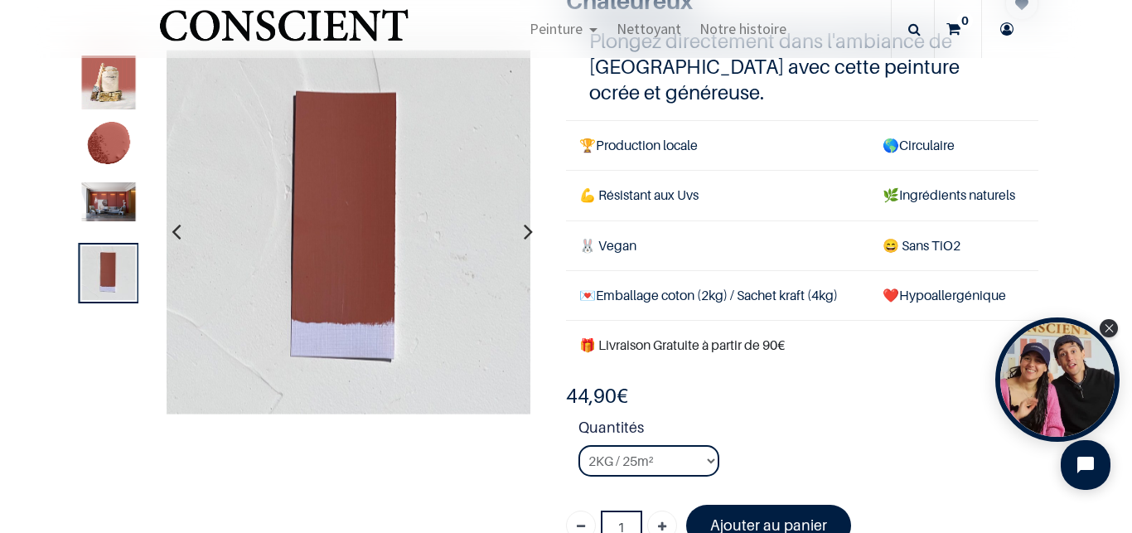
scroll to position [264, 0]
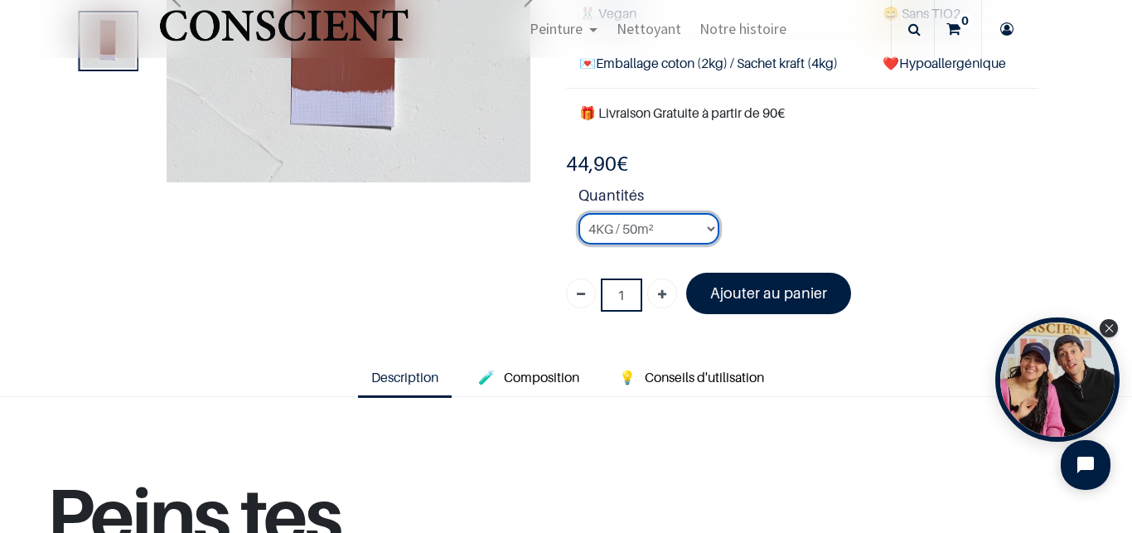
click option "4KG / 50m²" at bounding box center [0, 0] width 0 height 0
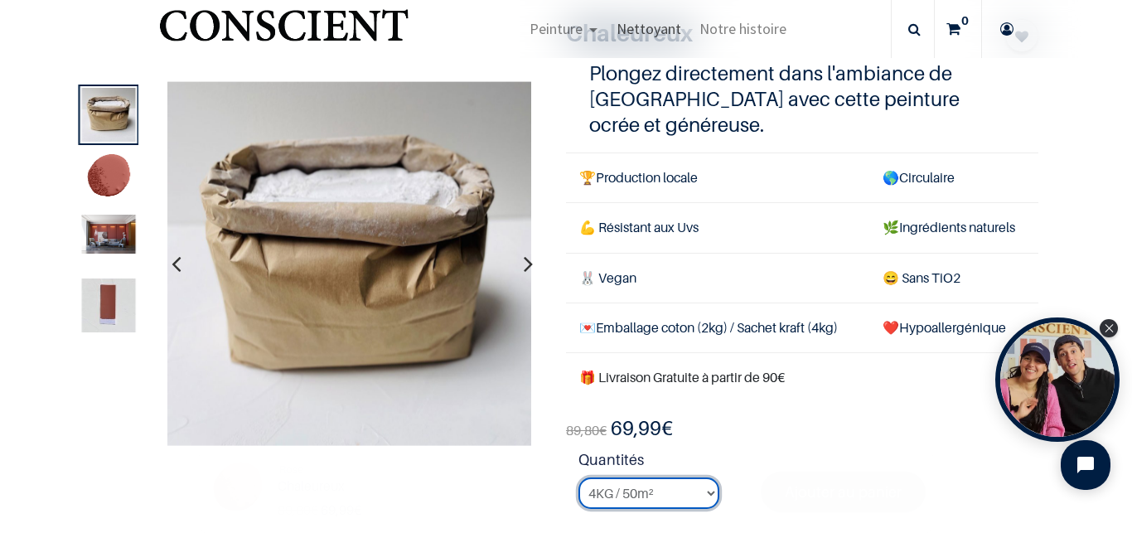
scroll to position [278, 0]
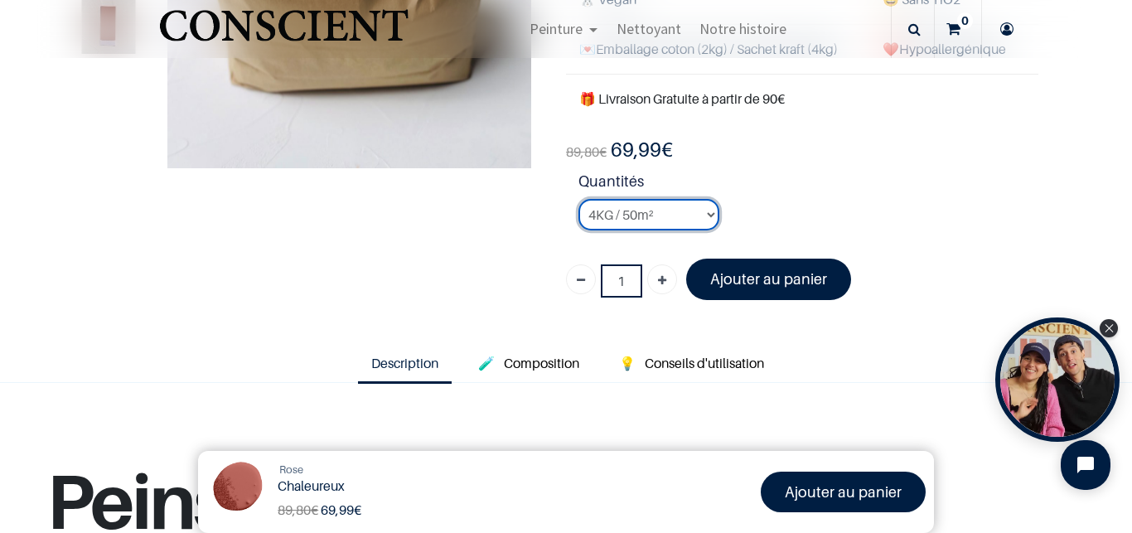
select select "87"
click option "8KG / 100m²" at bounding box center [0, 0] width 0 height 0
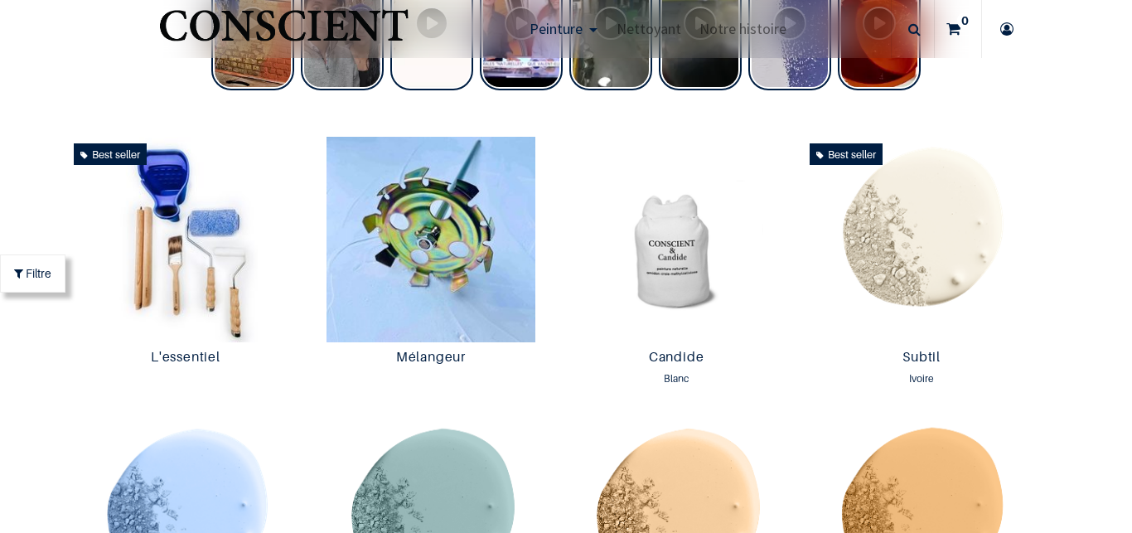
scroll to position [805, 0]
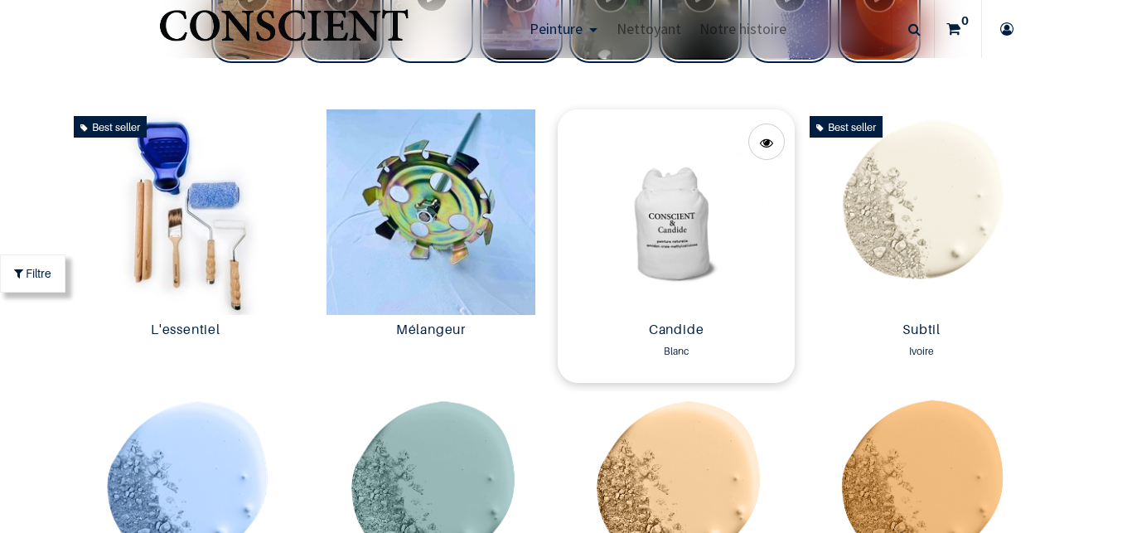
click at [673, 225] on img at bounding box center [675, 211] width 237 height 205
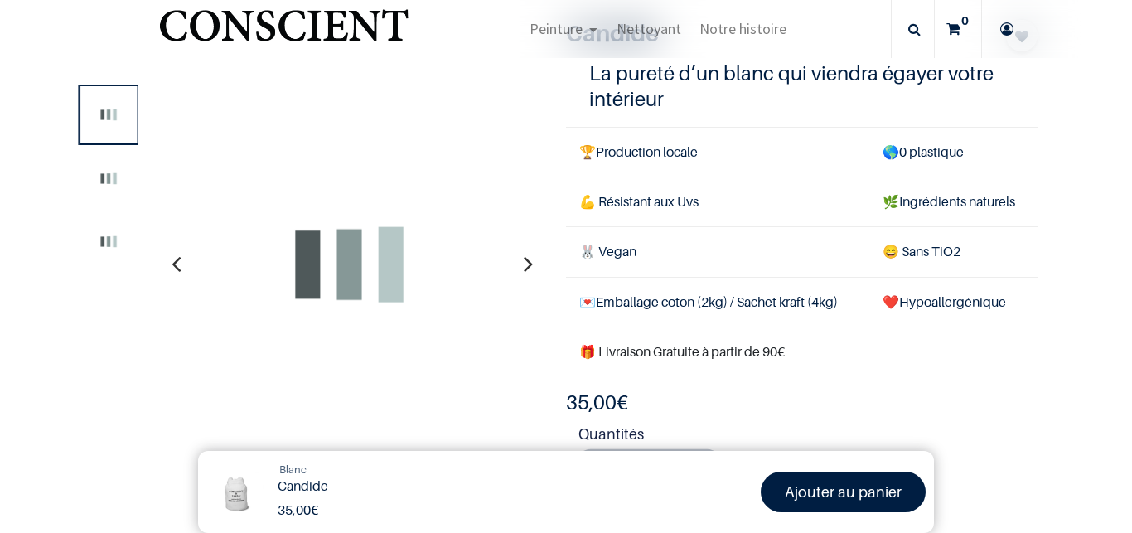
click at [668, 451] on select "2KG / 25m² 4KG / 50m² 8KG / 100m² Testeur" at bounding box center [648, 466] width 141 height 31
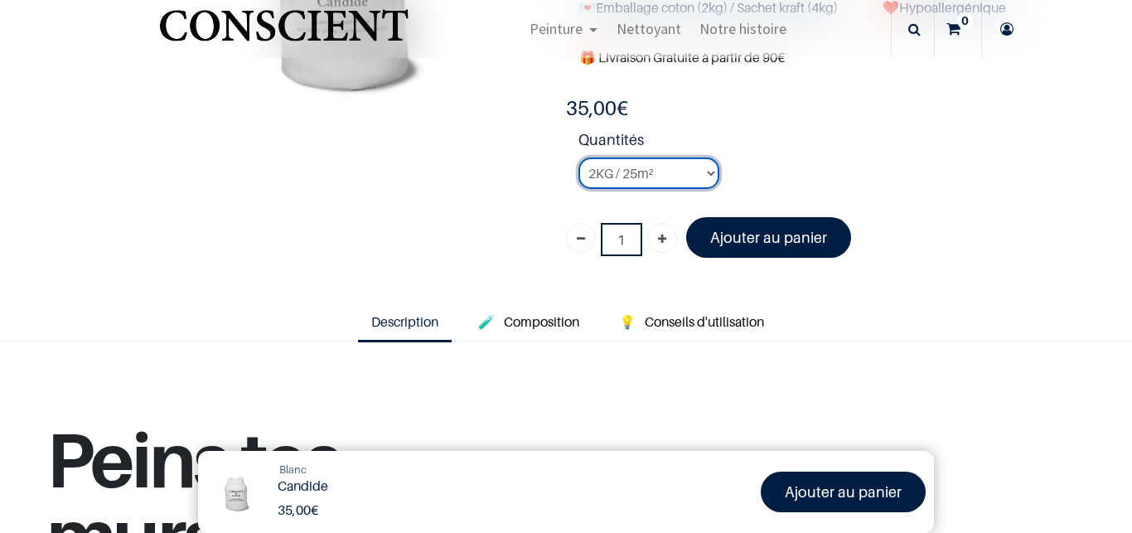
click at [578, 157] on select "2KG / 25m² 4KG / 50m² 8KG / 100m² Testeur" at bounding box center [648, 172] width 141 height 31
click option "4KG / 50m²" at bounding box center [0, 0] width 0 height 0
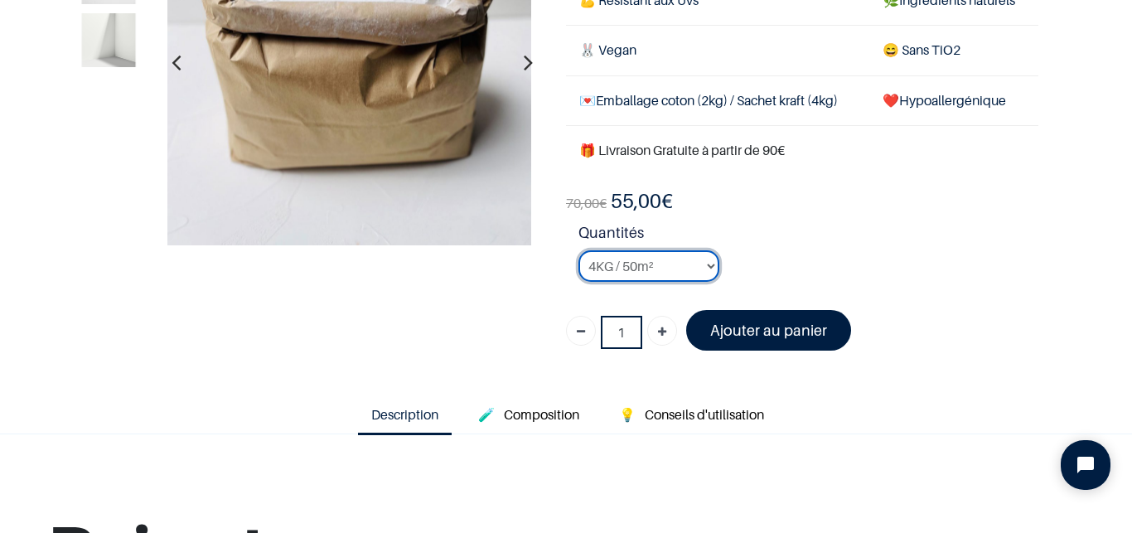
scroll to position [77, 0]
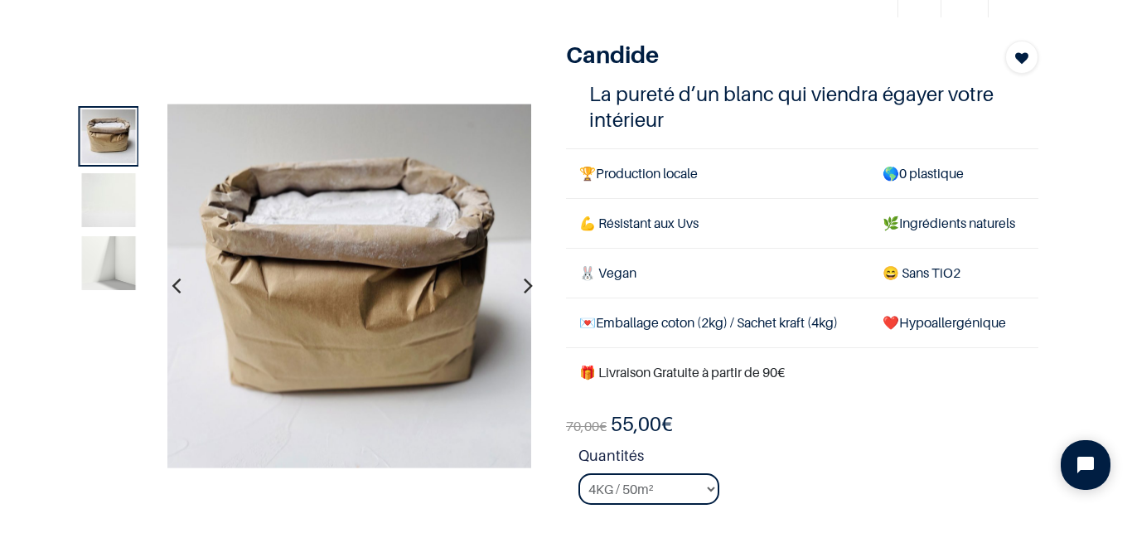
click at [109, 212] on img at bounding box center [109, 199] width 54 height 54
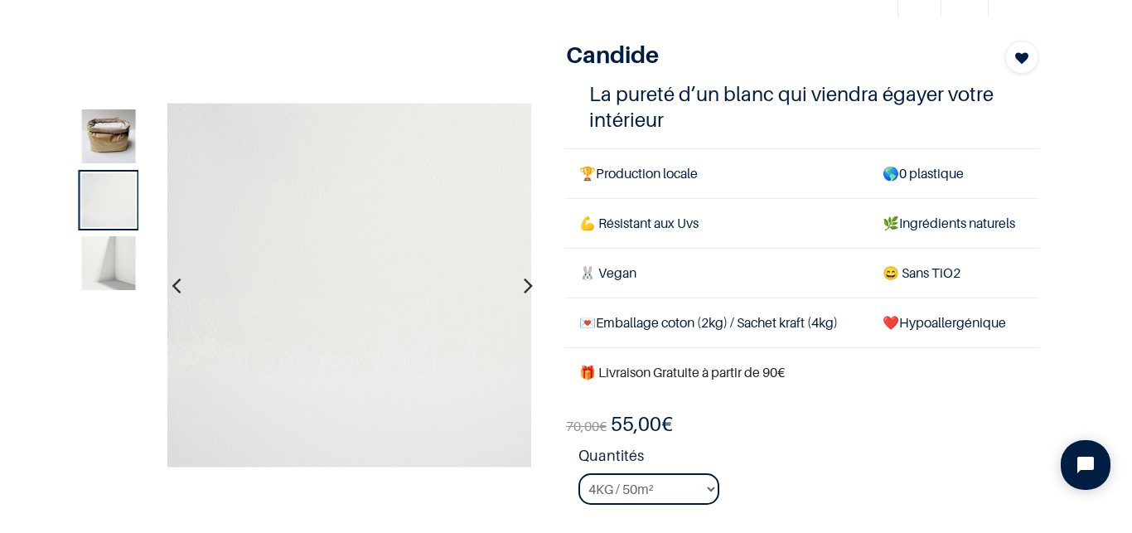
click at [102, 269] on img at bounding box center [109, 263] width 54 height 54
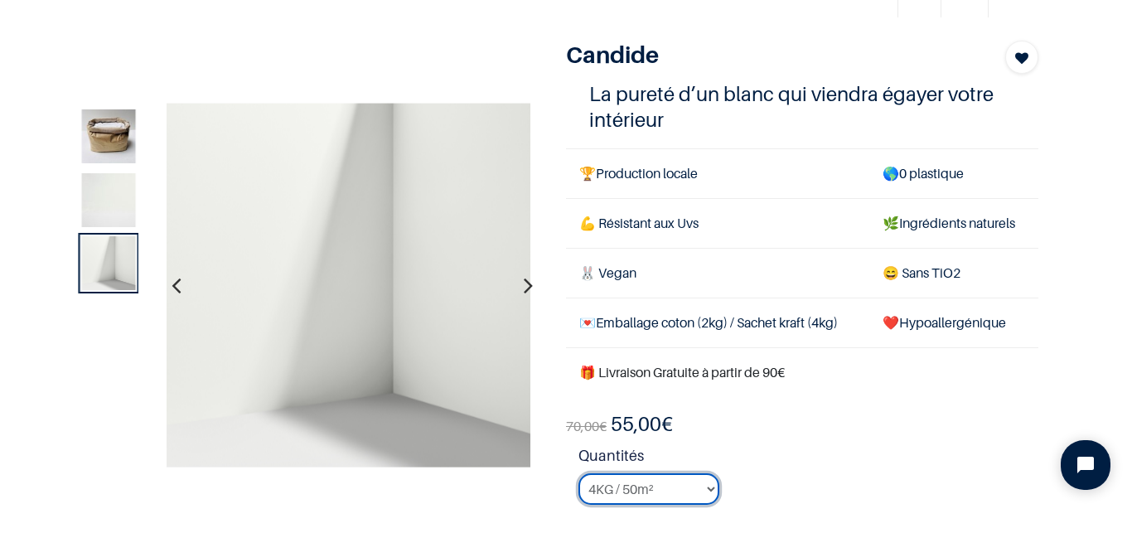
click at [578, 473] on select "2KG / 25m² 4KG / 50m² 8KG / 100m² Testeur" at bounding box center [648, 488] width 141 height 31
select select "1"
click option "2KG / 25m²" at bounding box center [0, 0] width 0 height 0
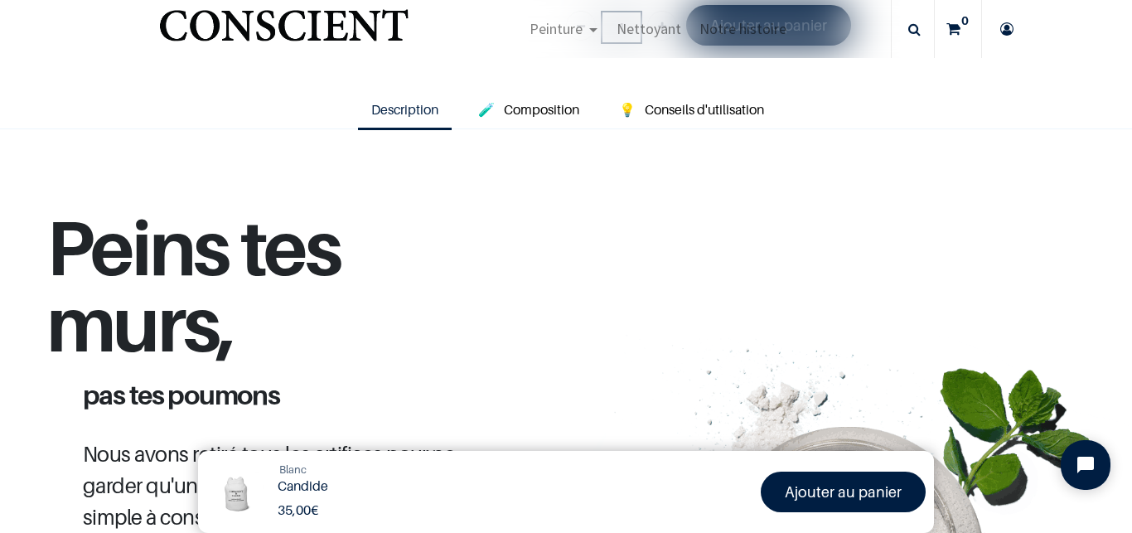
scroll to position [510, 0]
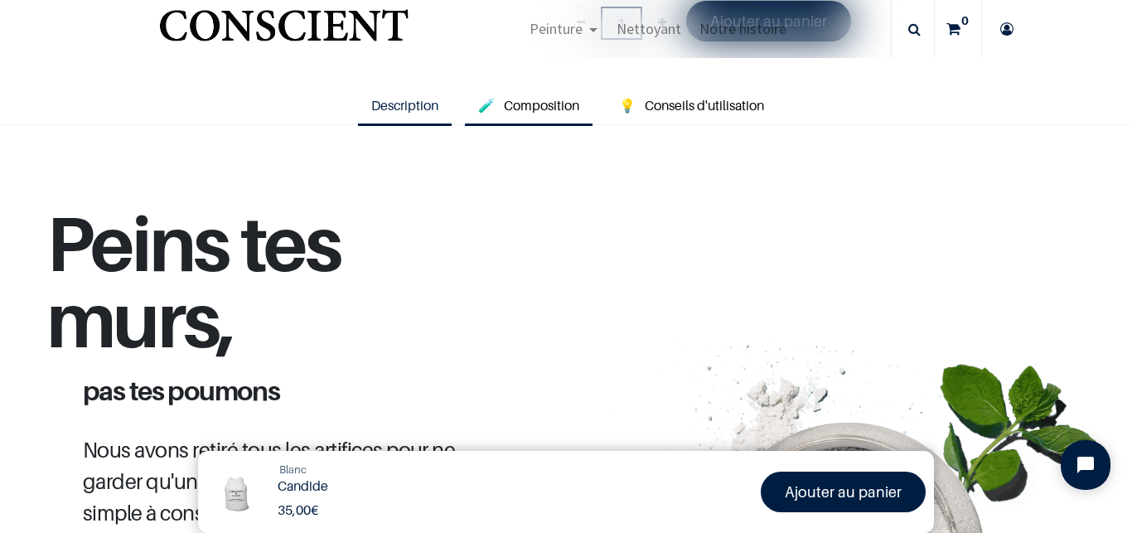
click at [520, 110] on span "Composition" at bounding box center [541, 105] width 75 height 17
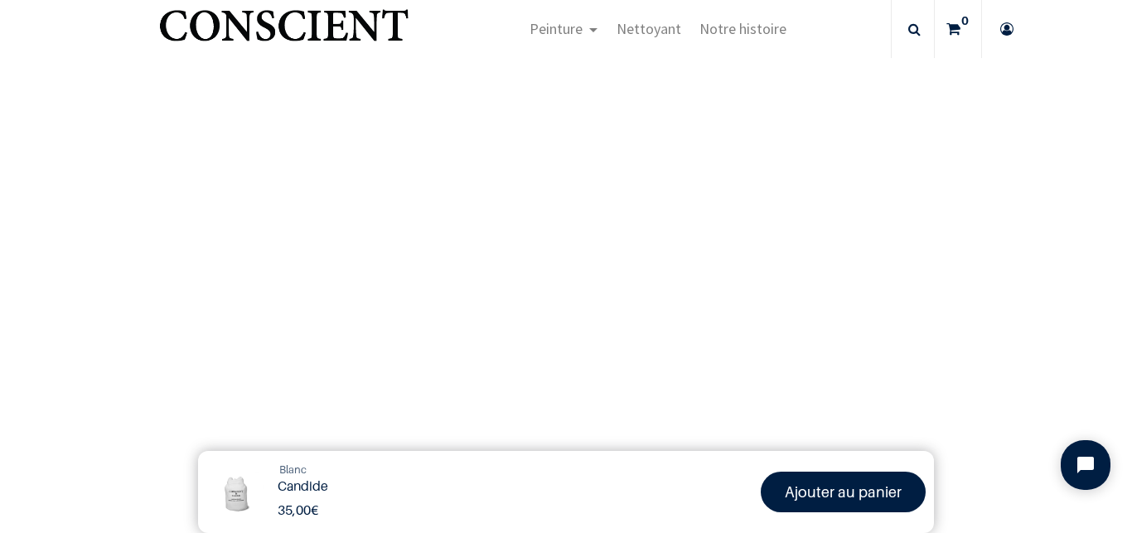
scroll to position [1040, 0]
